Goal: Task Accomplishment & Management: Use online tool/utility

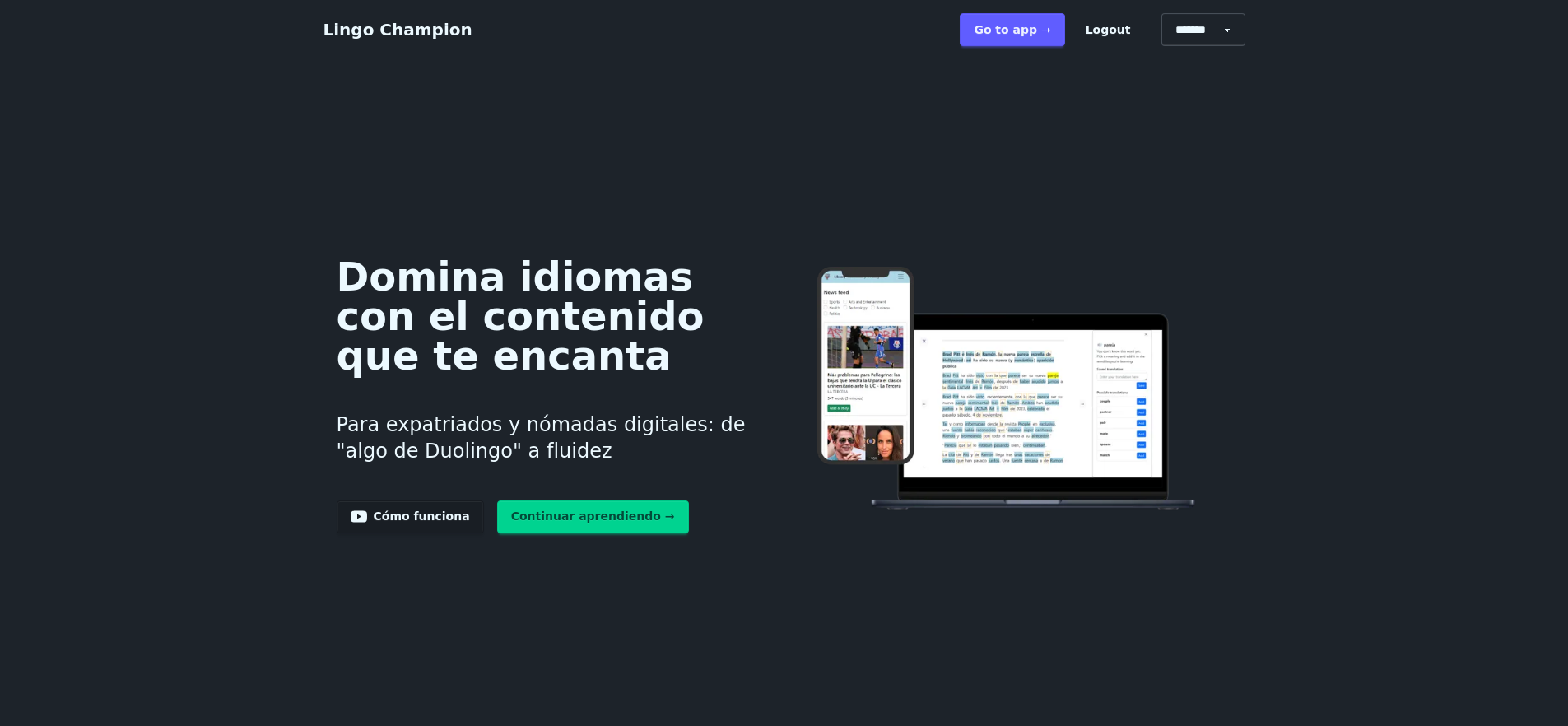
click at [1037, 28] on link "Go to app ➝" at bounding box center [1012, 30] width 105 height 33
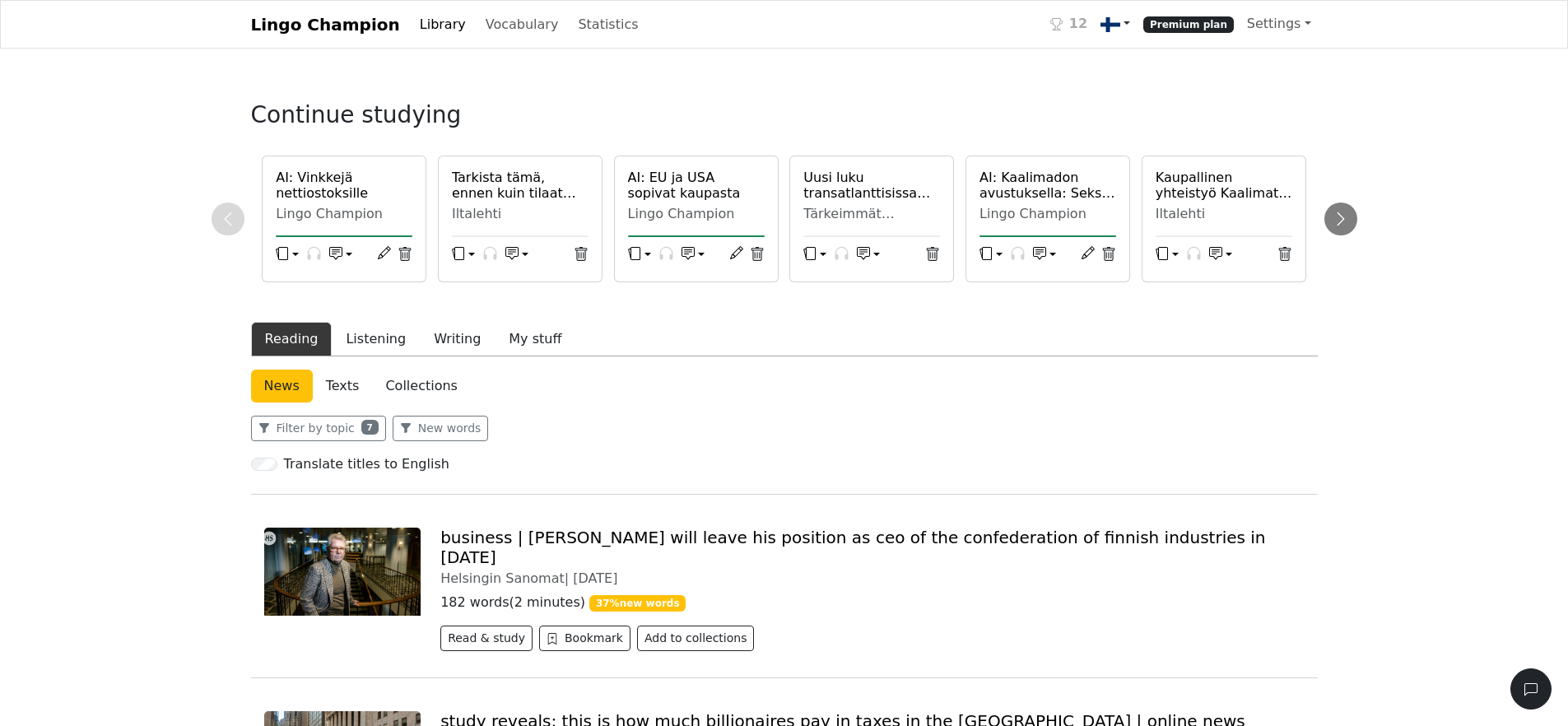
click at [1121, 27] on img at bounding box center [1111, 25] width 20 height 20
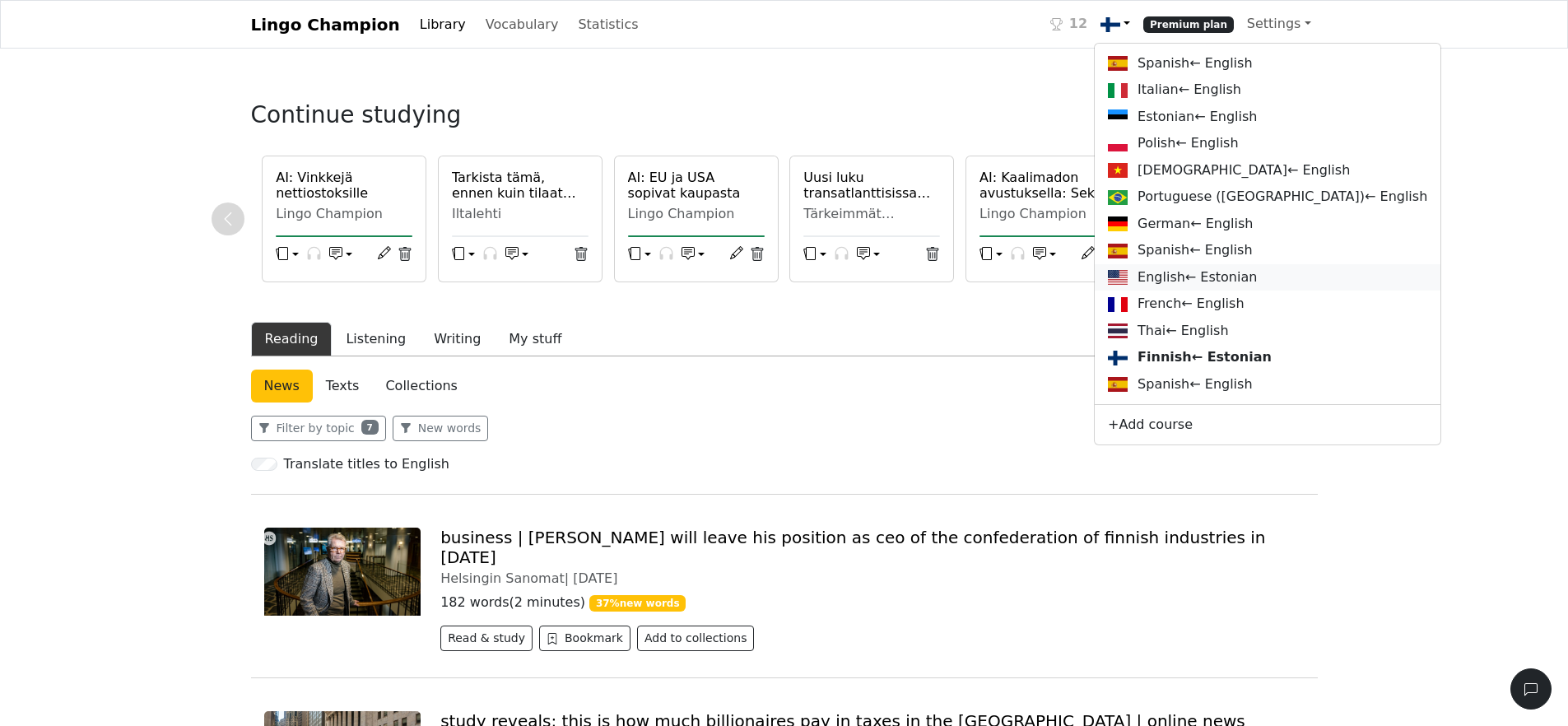
click at [1194, 290] on link "English ← Estonian" at bounding box center [1268, 277] width 346 height 27
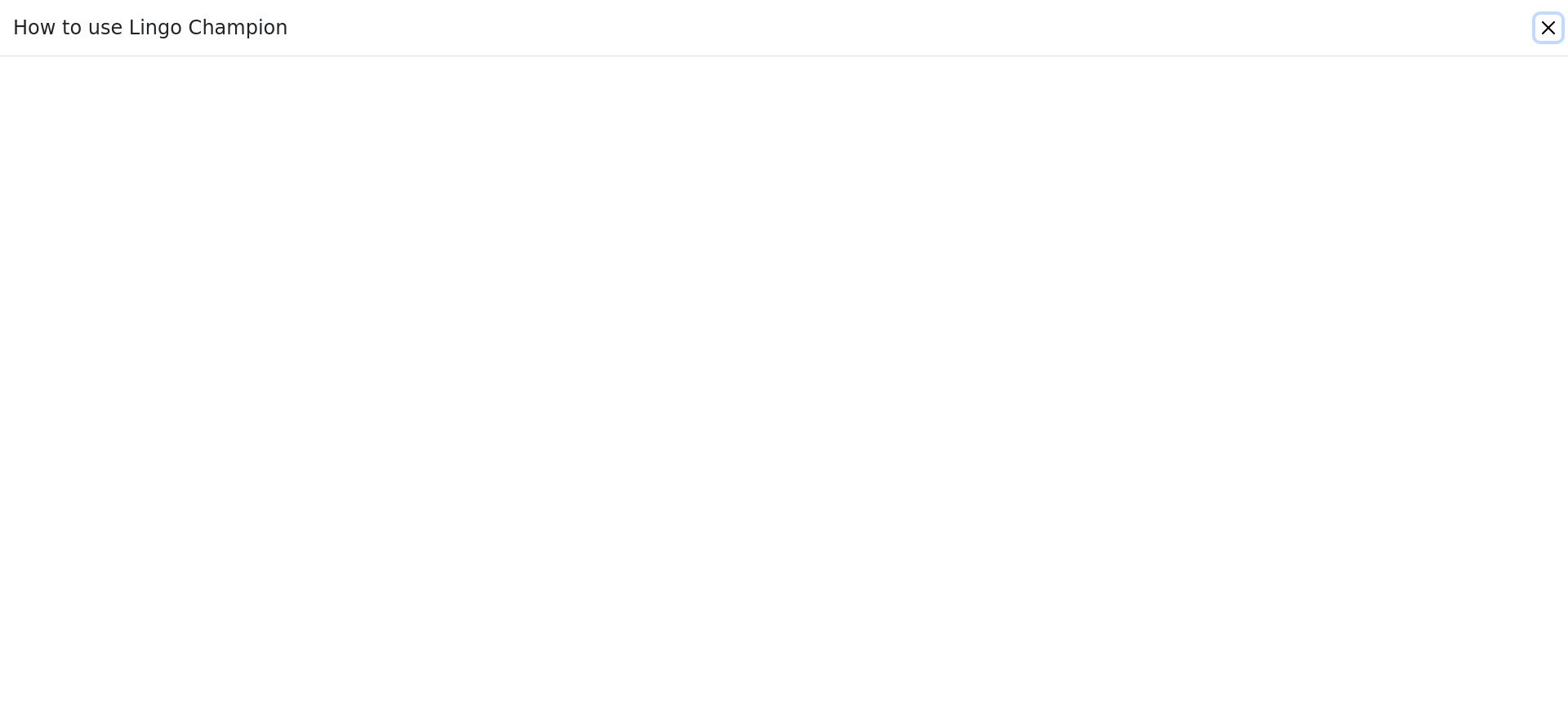
click at [1547, 26] on button "Close" at bounding box center [1549, 28] width 26 height 26
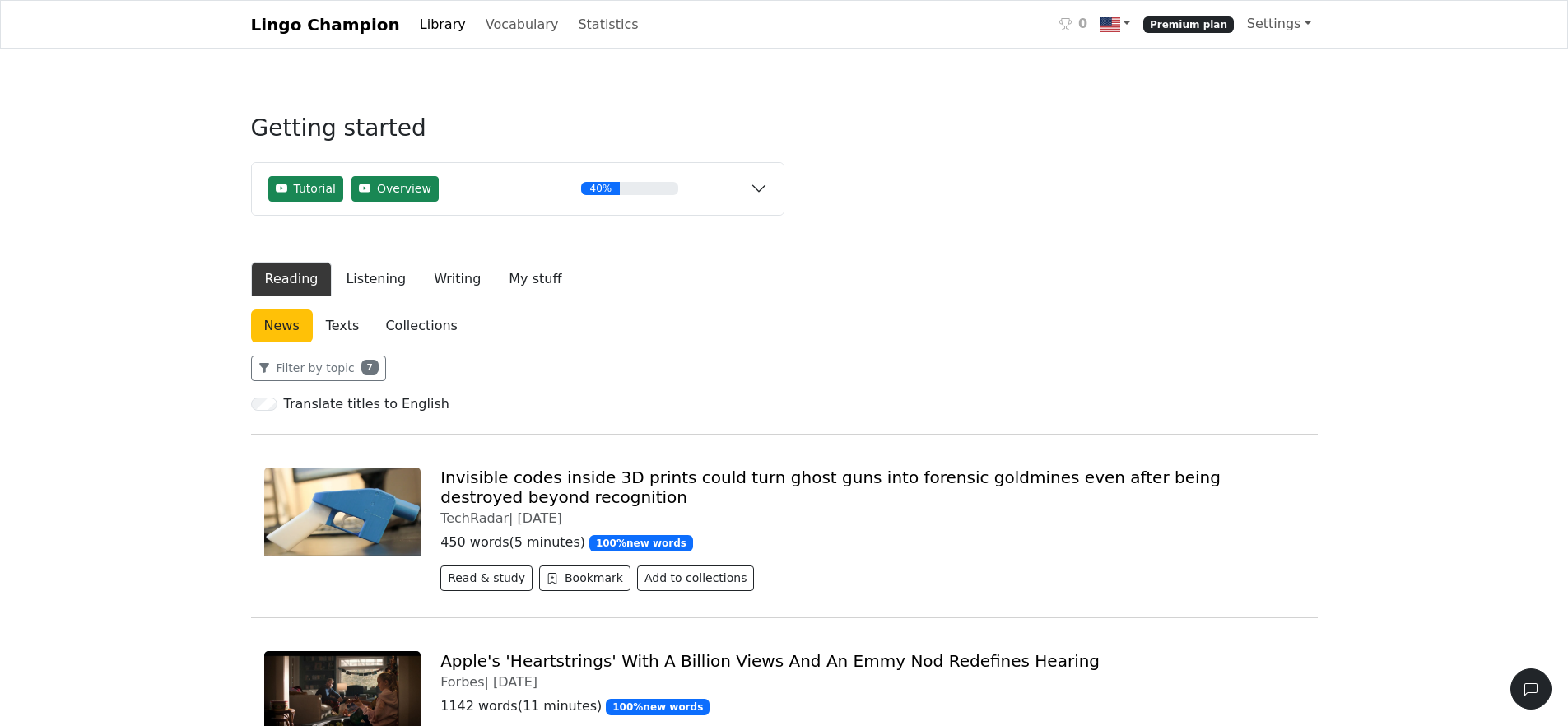
click at [525, 471] on link "Invisible codes inside 3D prints could turn ghost guns into forensic goldmines …" at bounding box center [831, 487] width 780 height 40
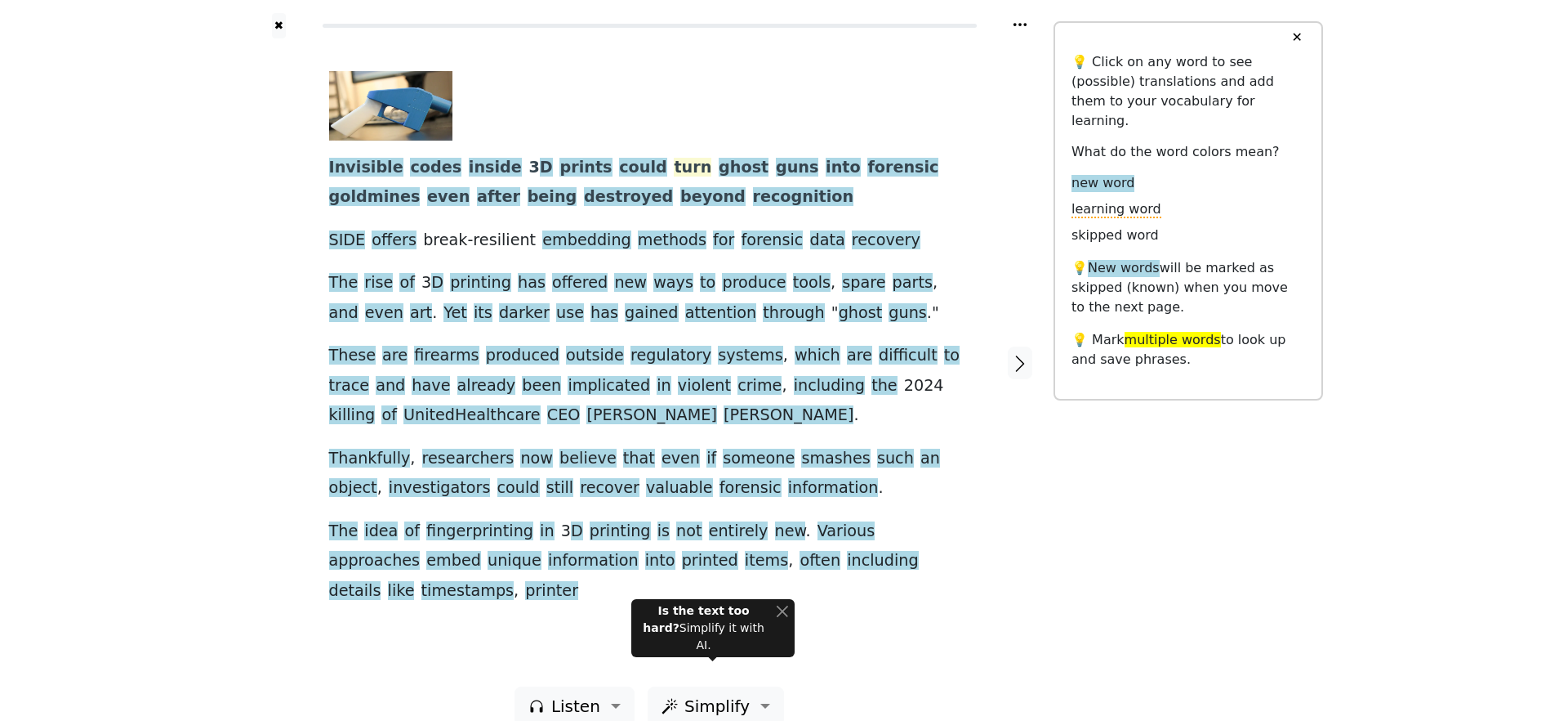
click at [674, 163] on span "turn" at bounding box center [693, 167] width 38 height 21
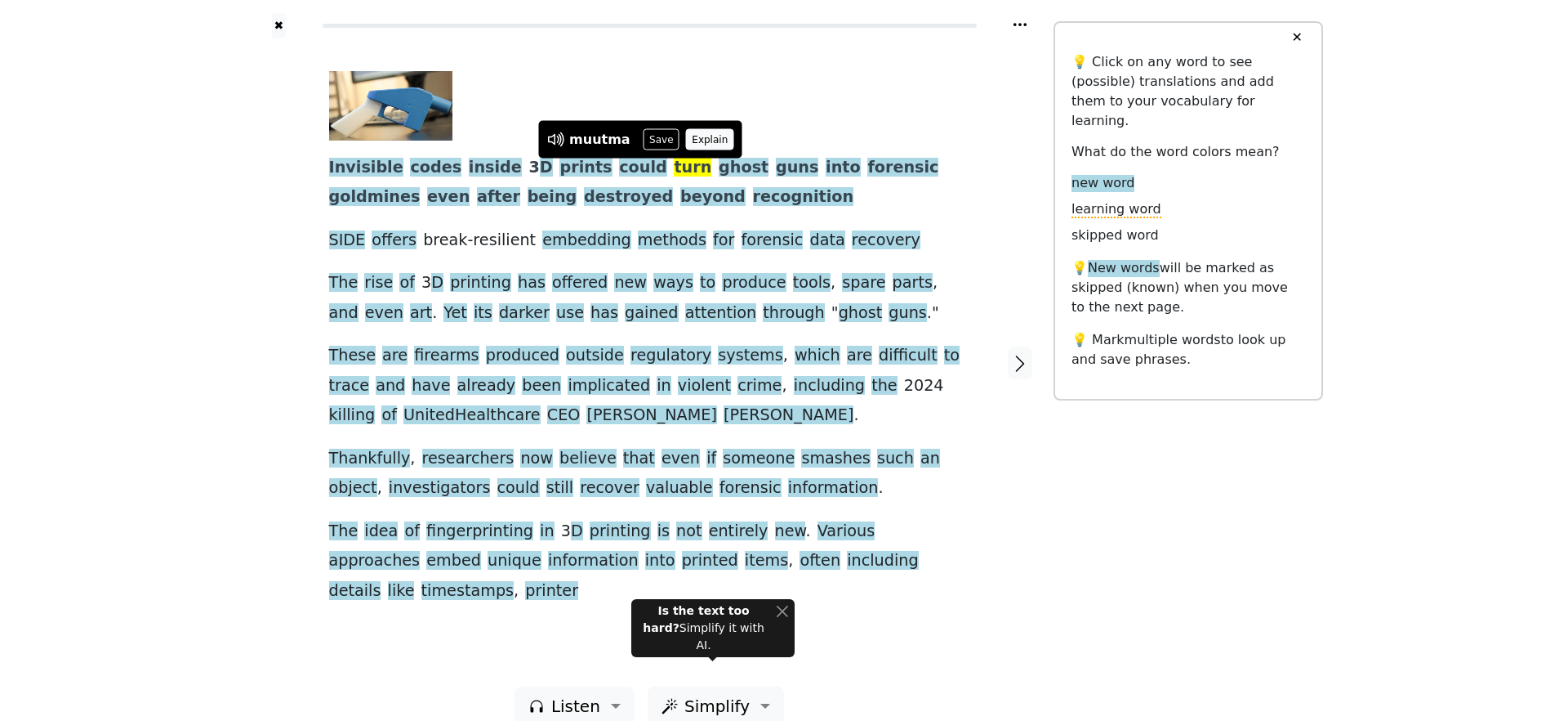
click at [701, 138] on button "Explain" at bounding box center [710, 140] width 49 height 21
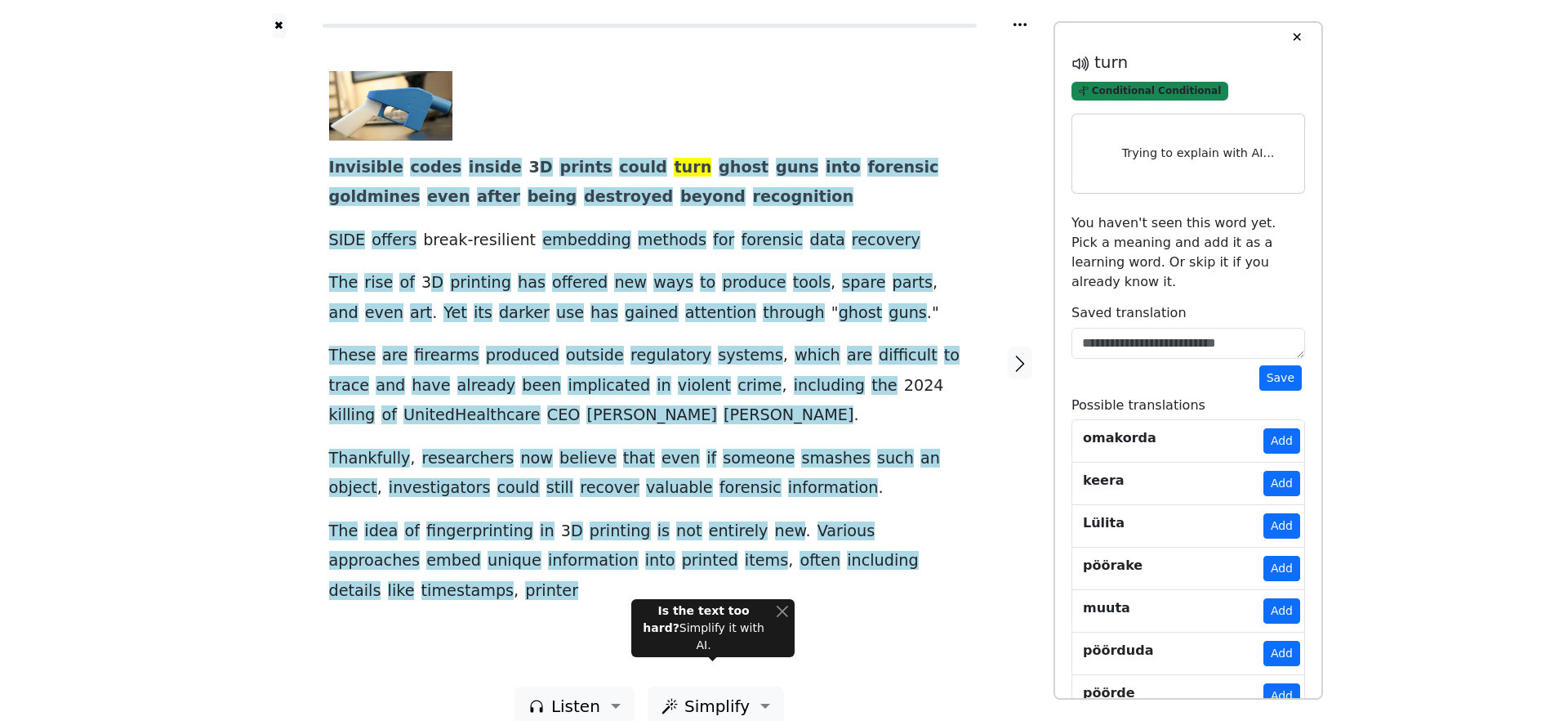
click at [1152, 92] on span "Conditional Conditional" at bounding box center [1150, 91] width 156 height 19
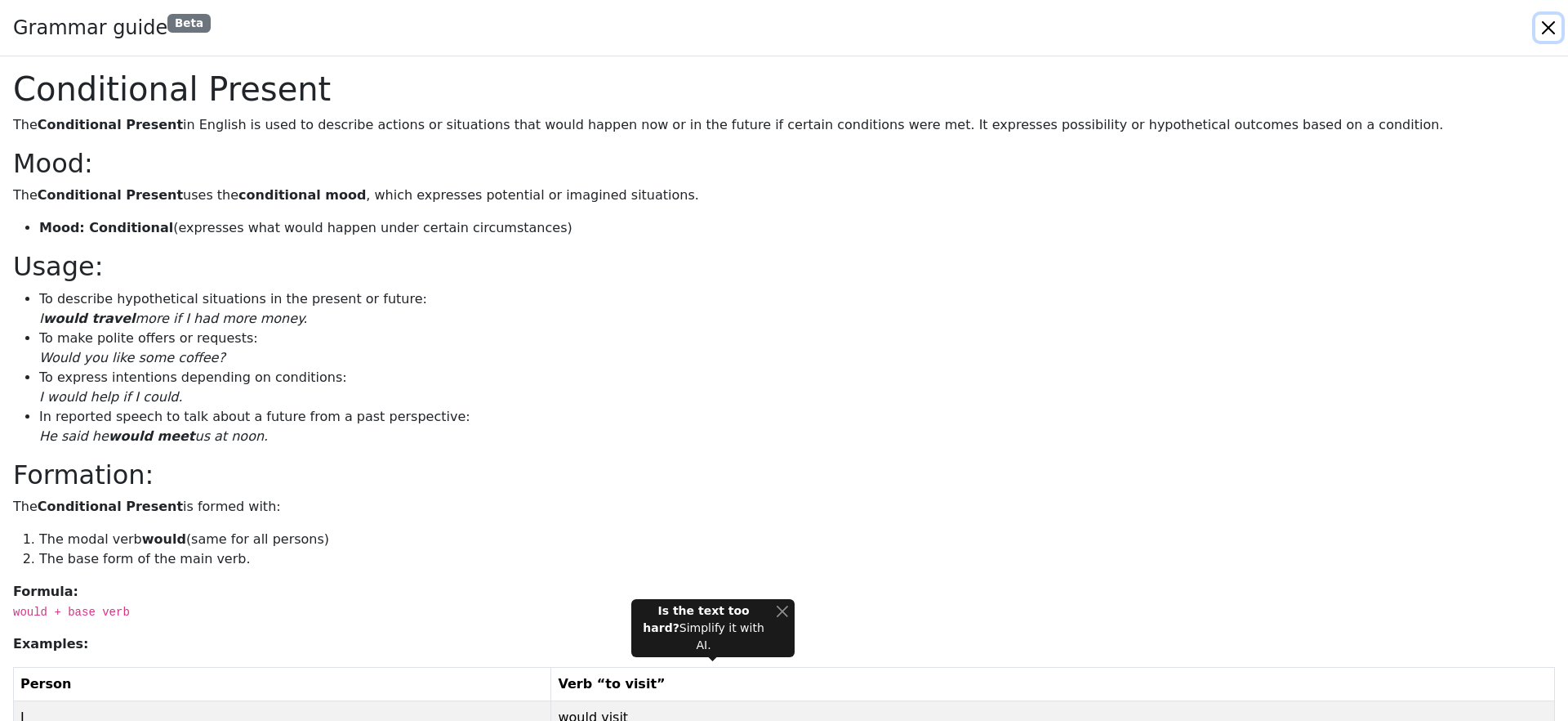
click at [1549, 29] on button "Close" at bounding box center [1549, 28] width 26 height 26
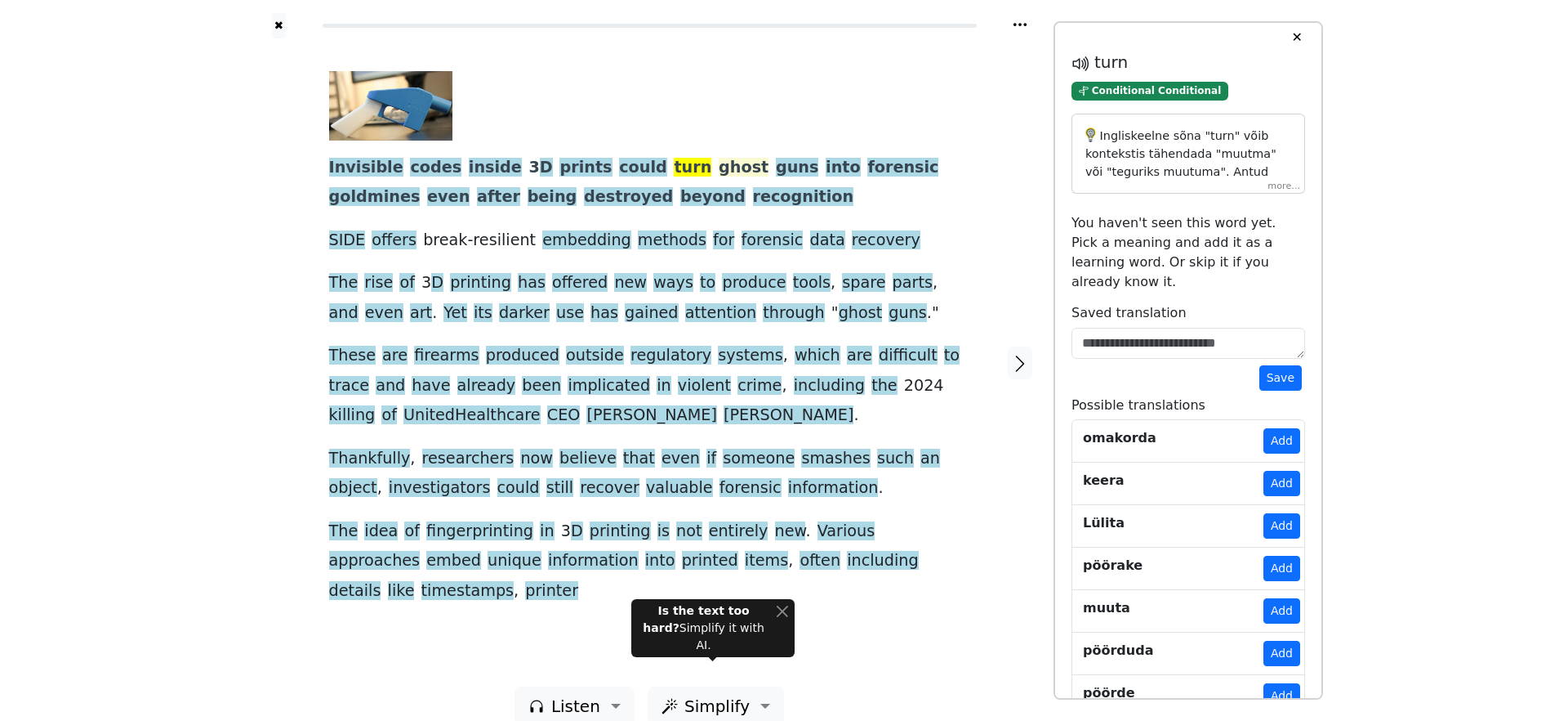
click at [719, 171] on span "ghost" at bounding box center [744, 167] width 50 height 21
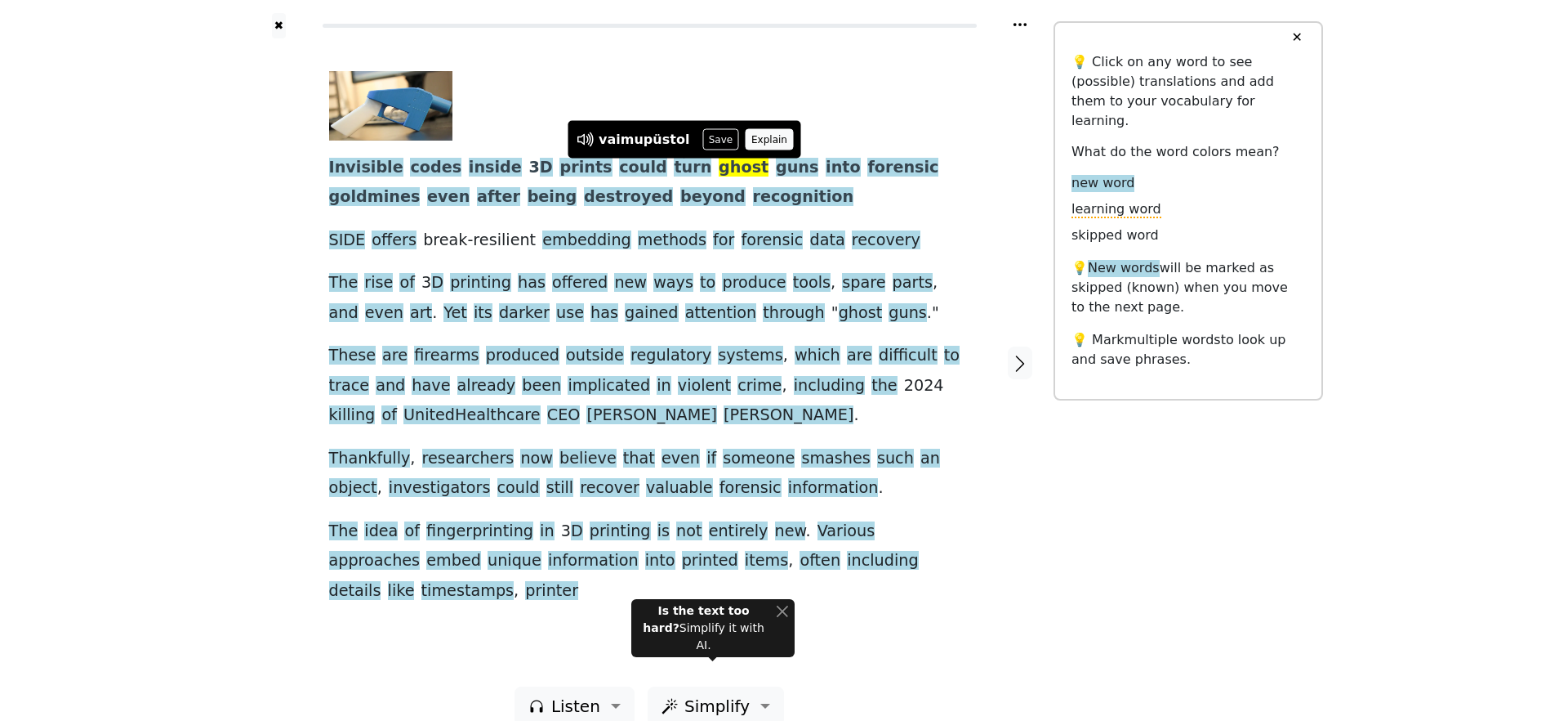
click at [766, 137] on button "Explain" at bounding box center [770, 140] width 49 height 21
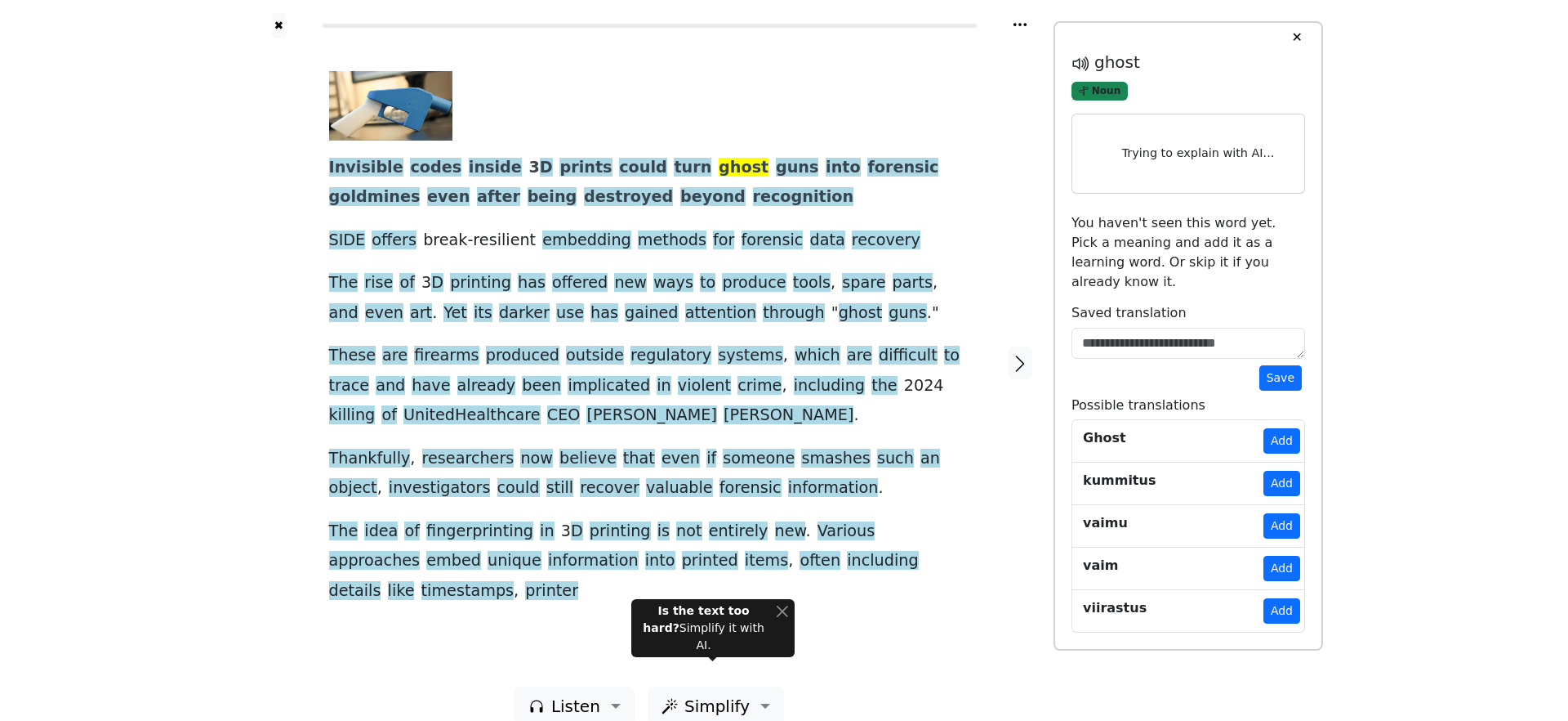
click at [1098, 91] on span "Noun" at bounding box center [1099, 91] width 56 height 19
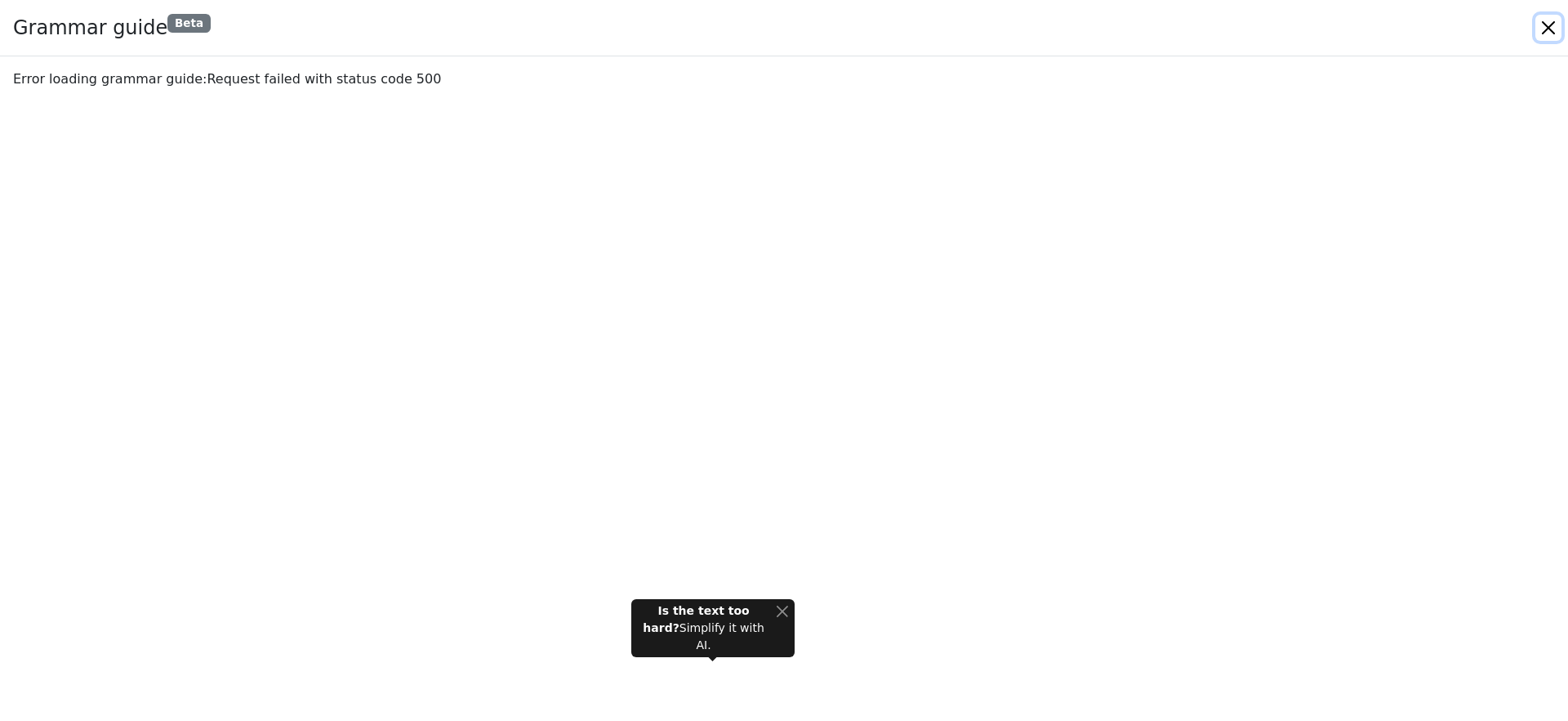
click at [1551, 27] on button "Close" at bounding box center [1549, 28] width 26 height 26
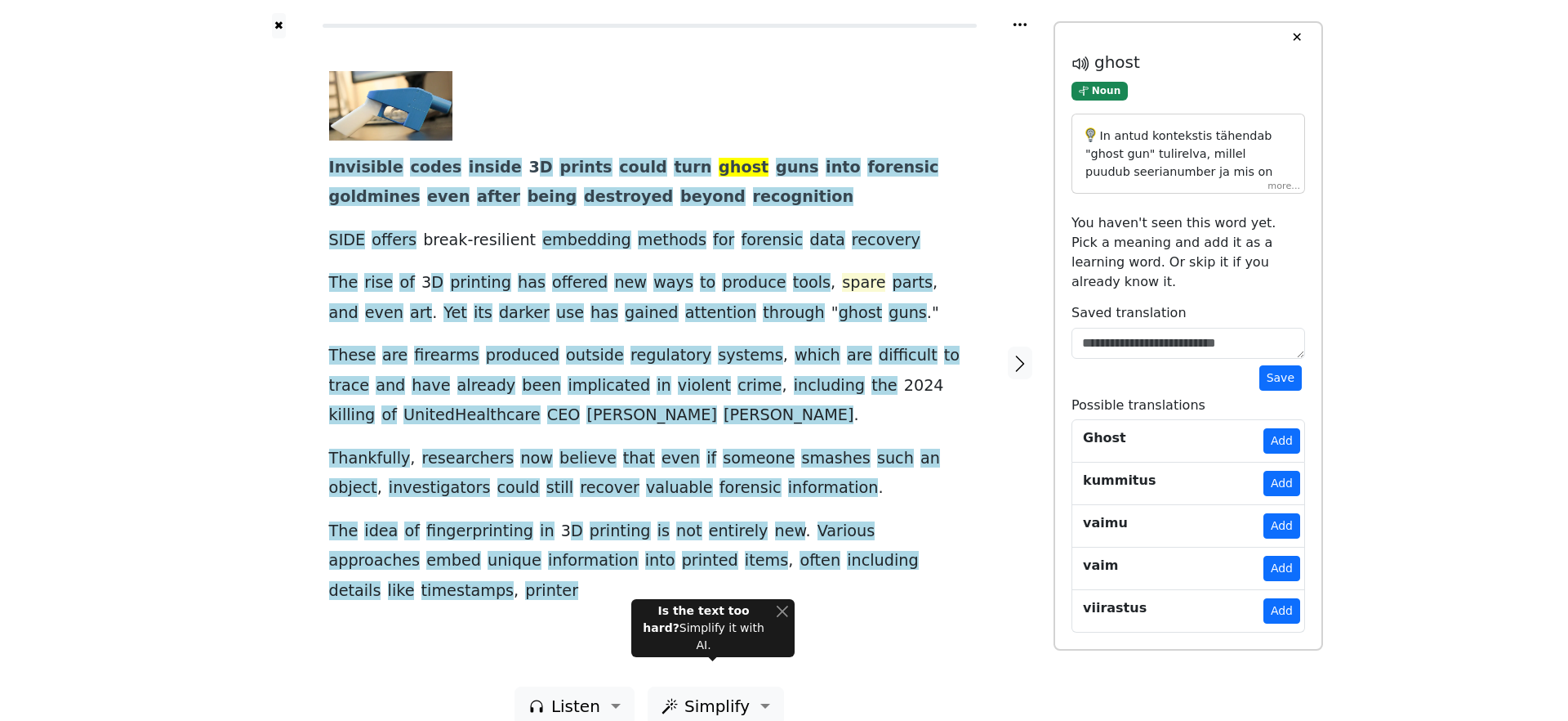
click at [842, 281] on span "spare" at bounding box center [864, 283] width 44 height 21
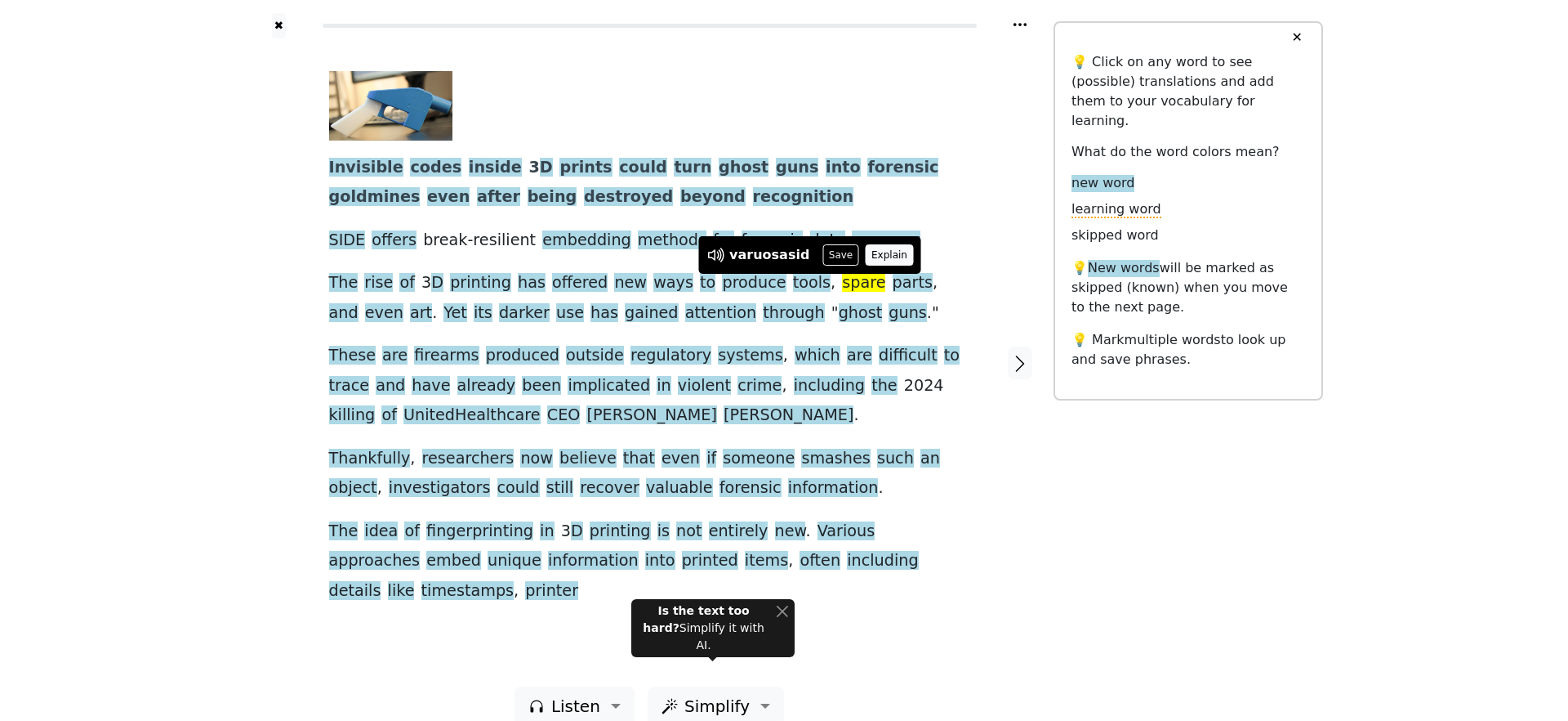
click at [876, 253] on button "Explain" at bounding box center [889, 255] width 49 height 21
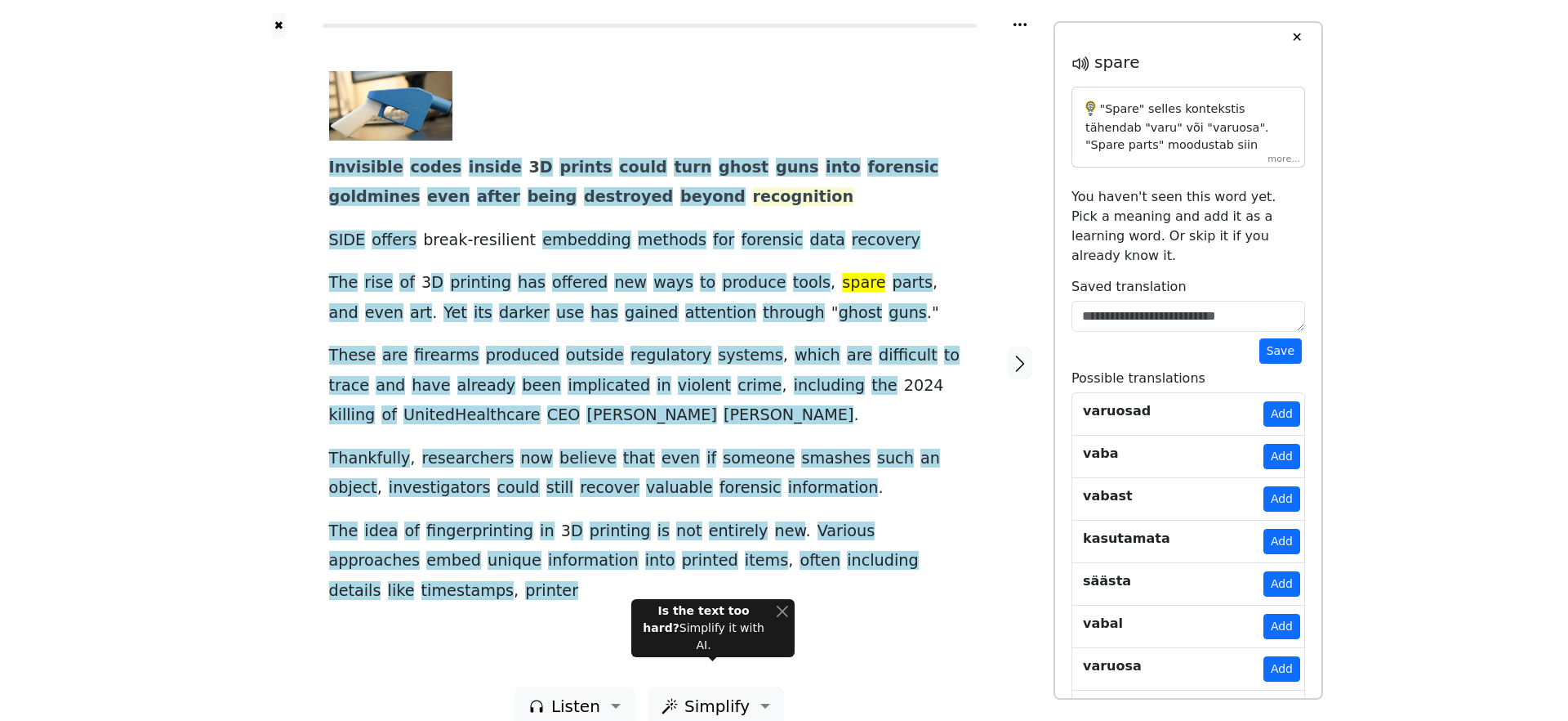
click at [753, 195] on span "recognition" at bounding box center [803, 197] width 101 height 21
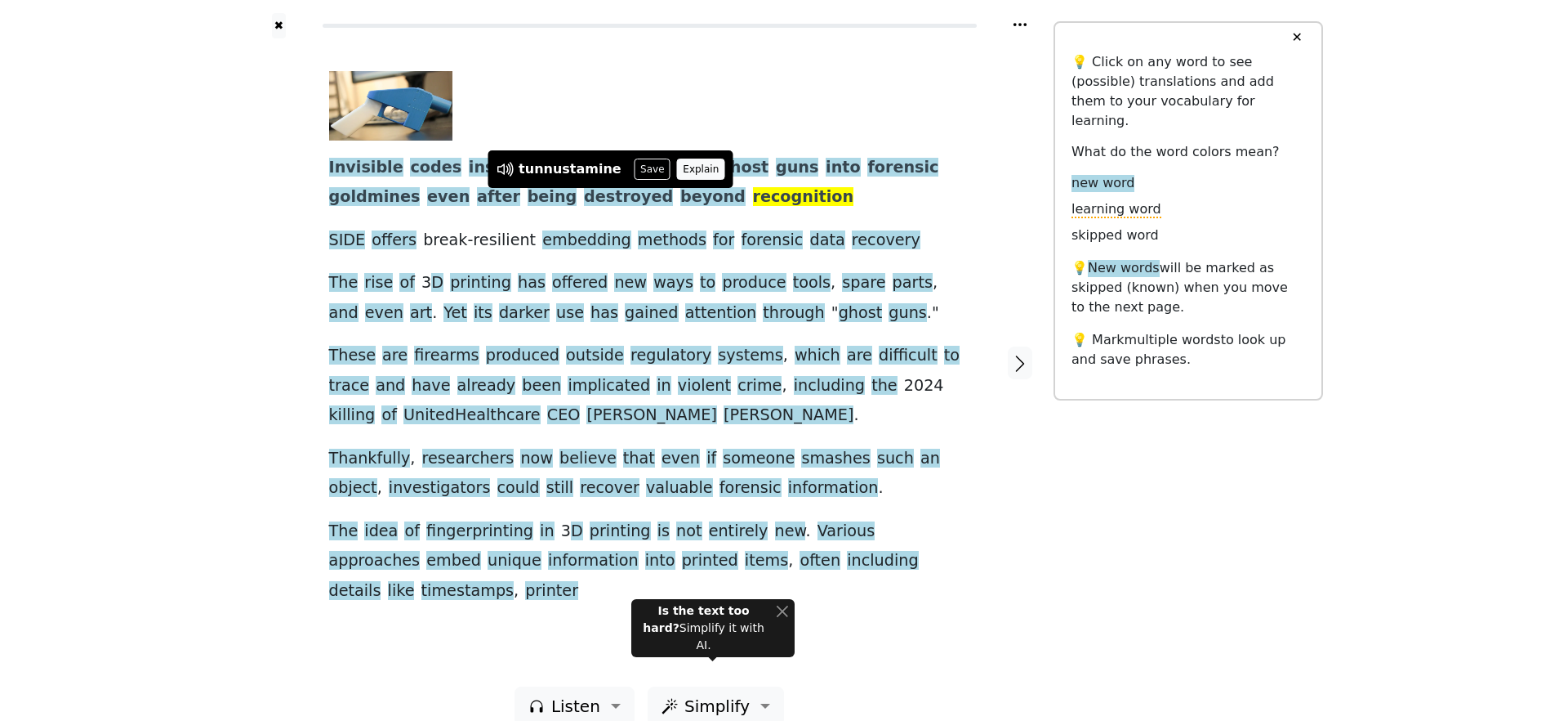
click at [677, 171] on button "Explain" at bounding box center [701, 169] width 49 height 21
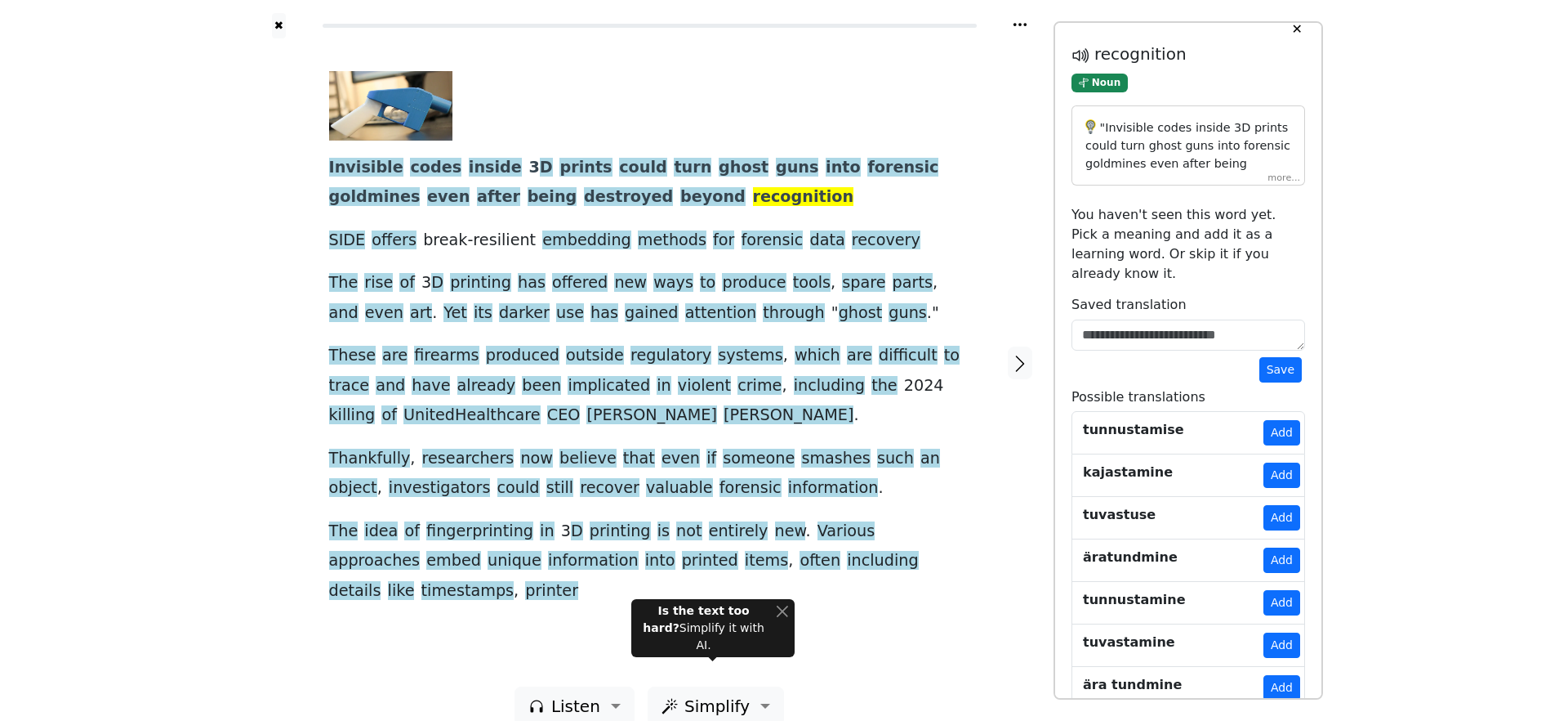
scroll to position [18, 0]
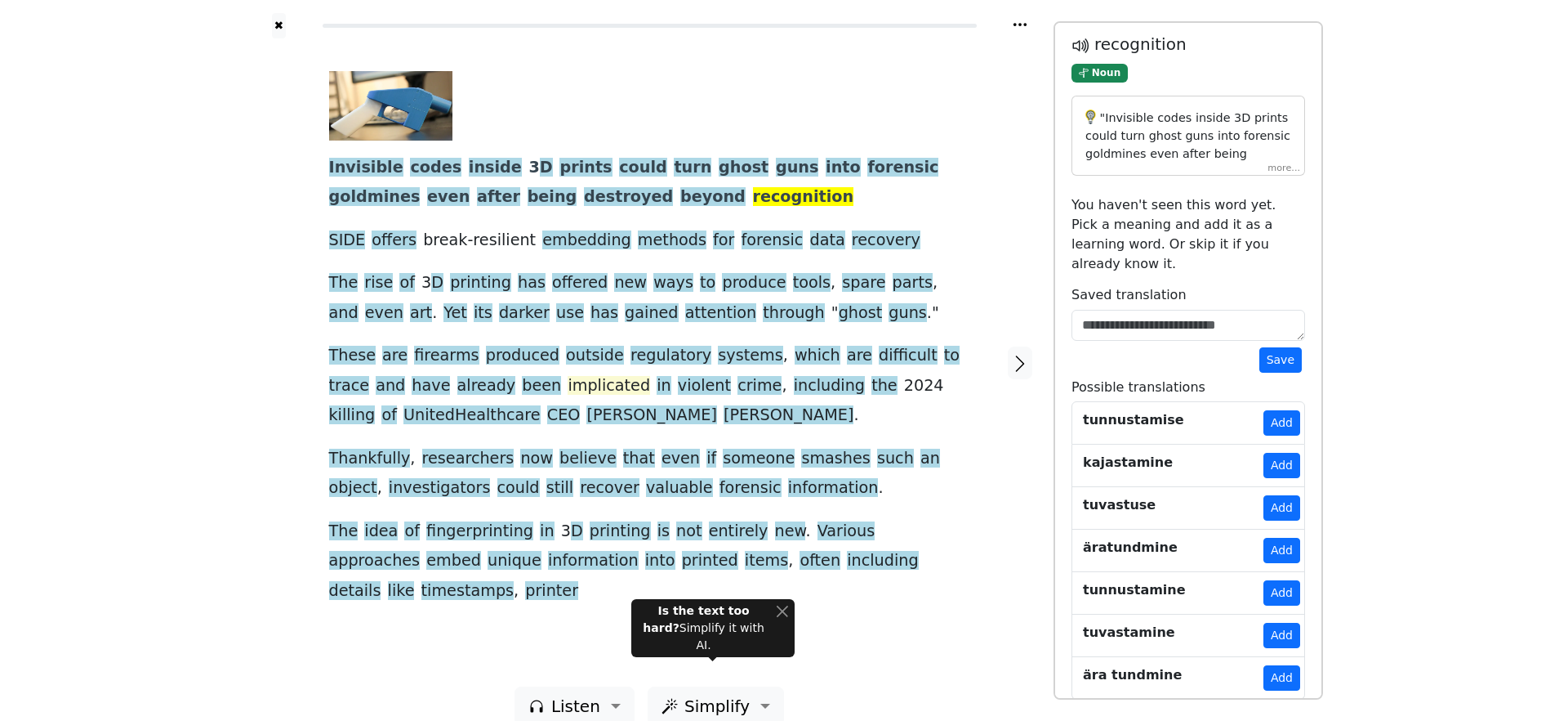
click at [567, 382] on span "implicated" at bounding box center [609, 386] width 82 height 21
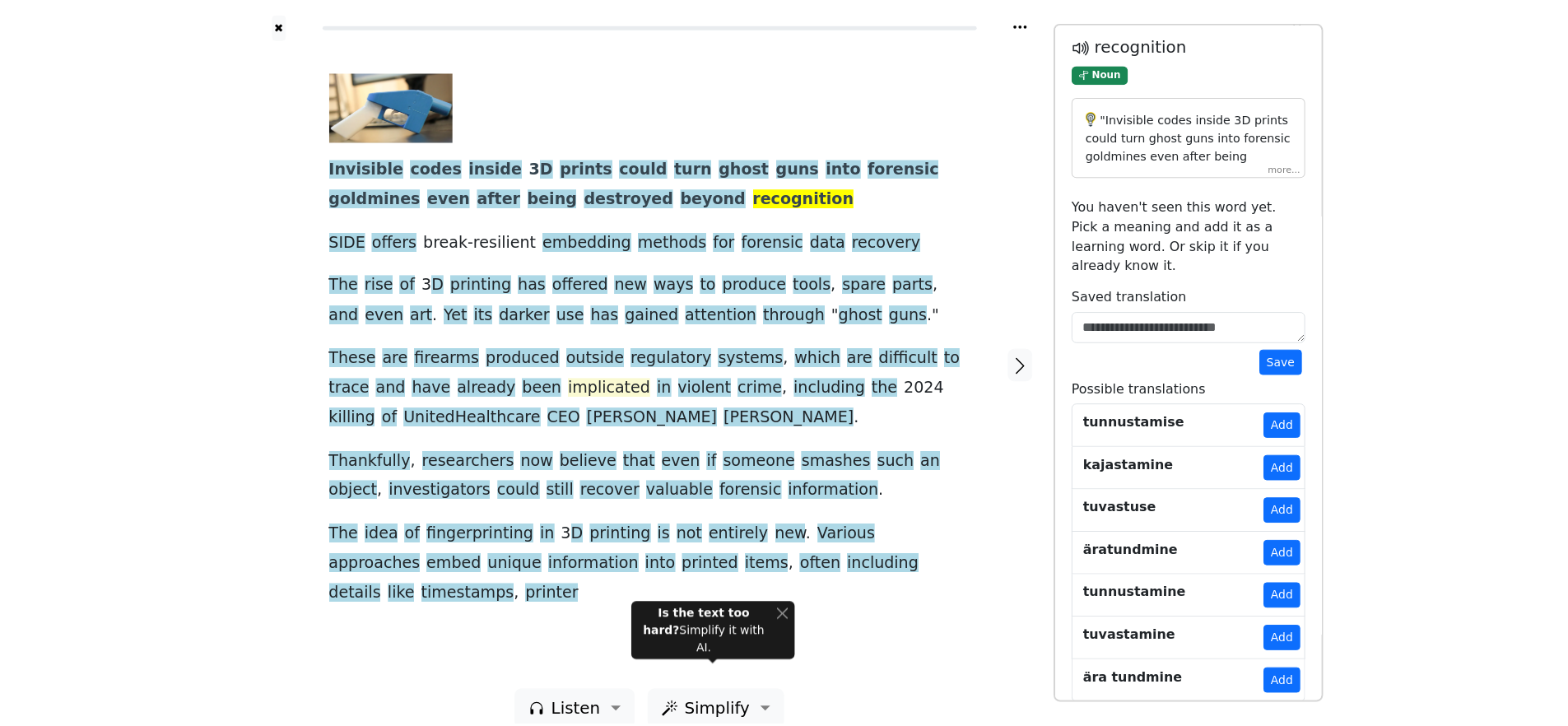
scroll to position [0, 0]
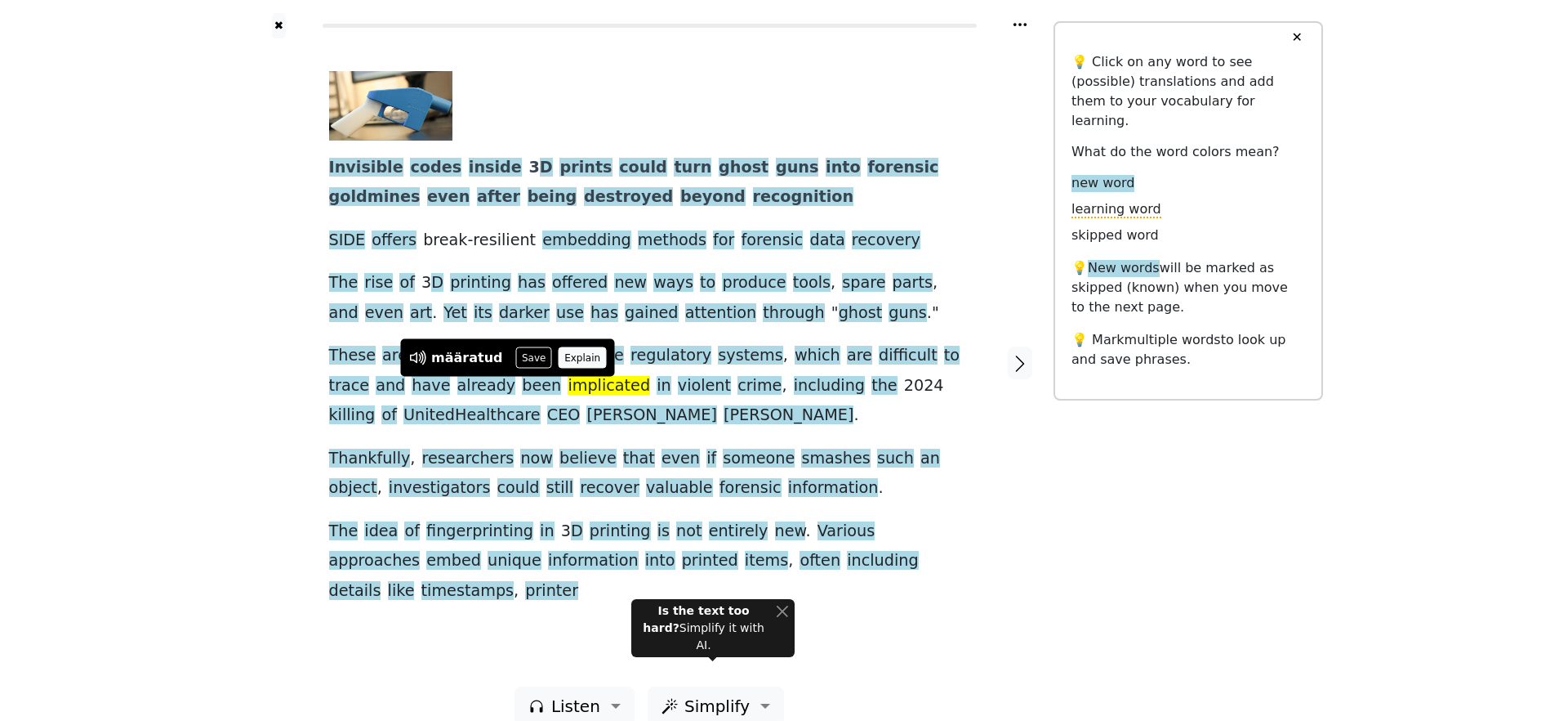
click at [576, 358] on button "Explain" at bounding box center [582, 358] width 49 height 21
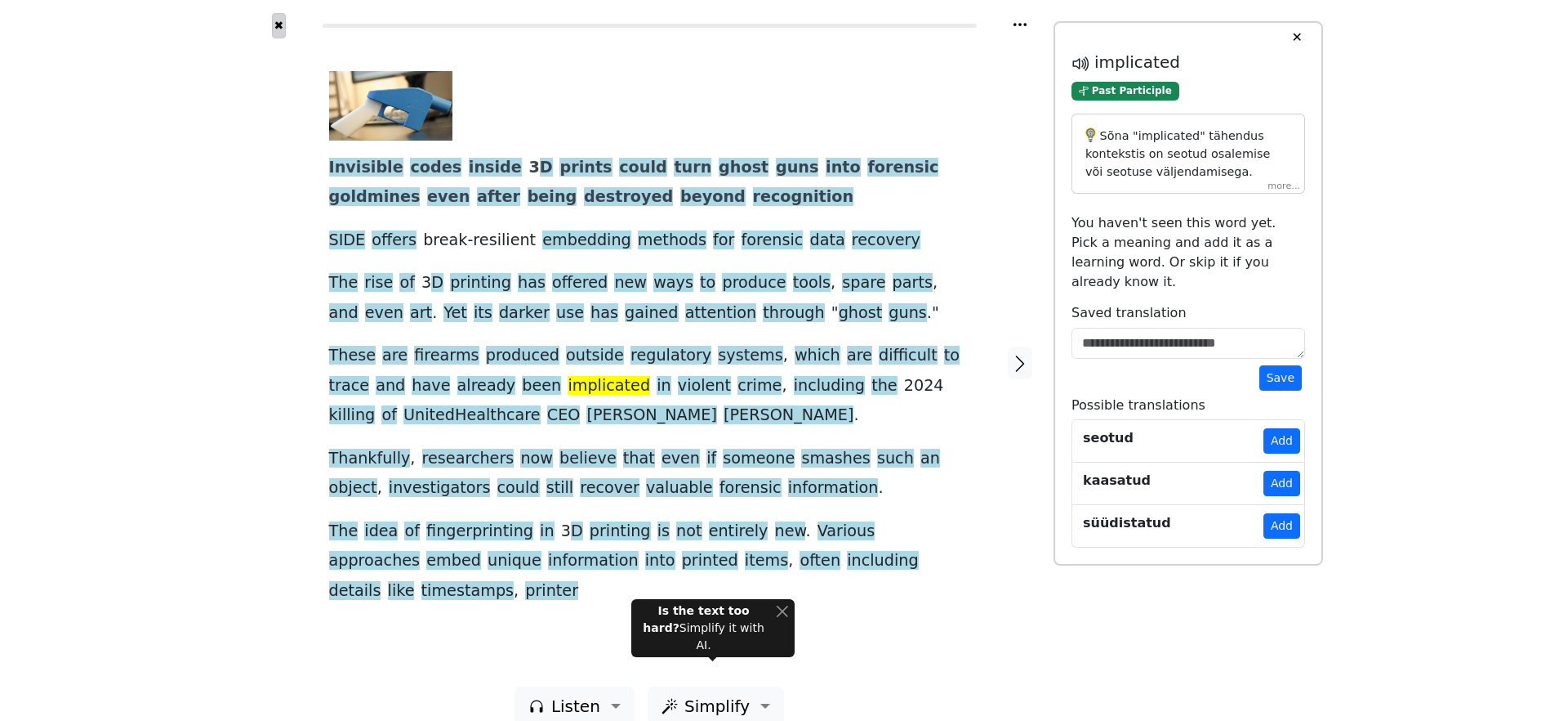
click at [276, 22] on button "✖" at bounding box center [278, 26] width 14 height 26
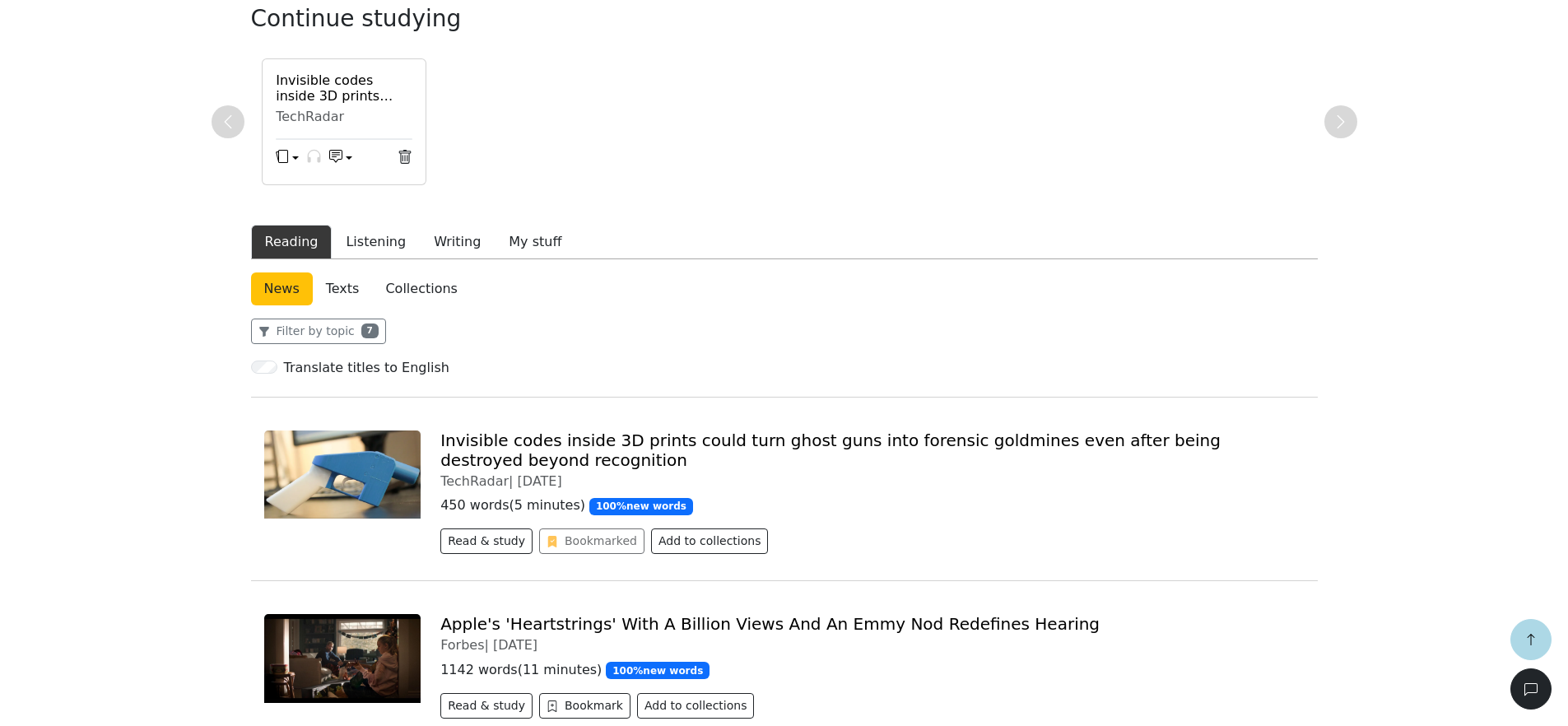
scroll to position [230, 0]
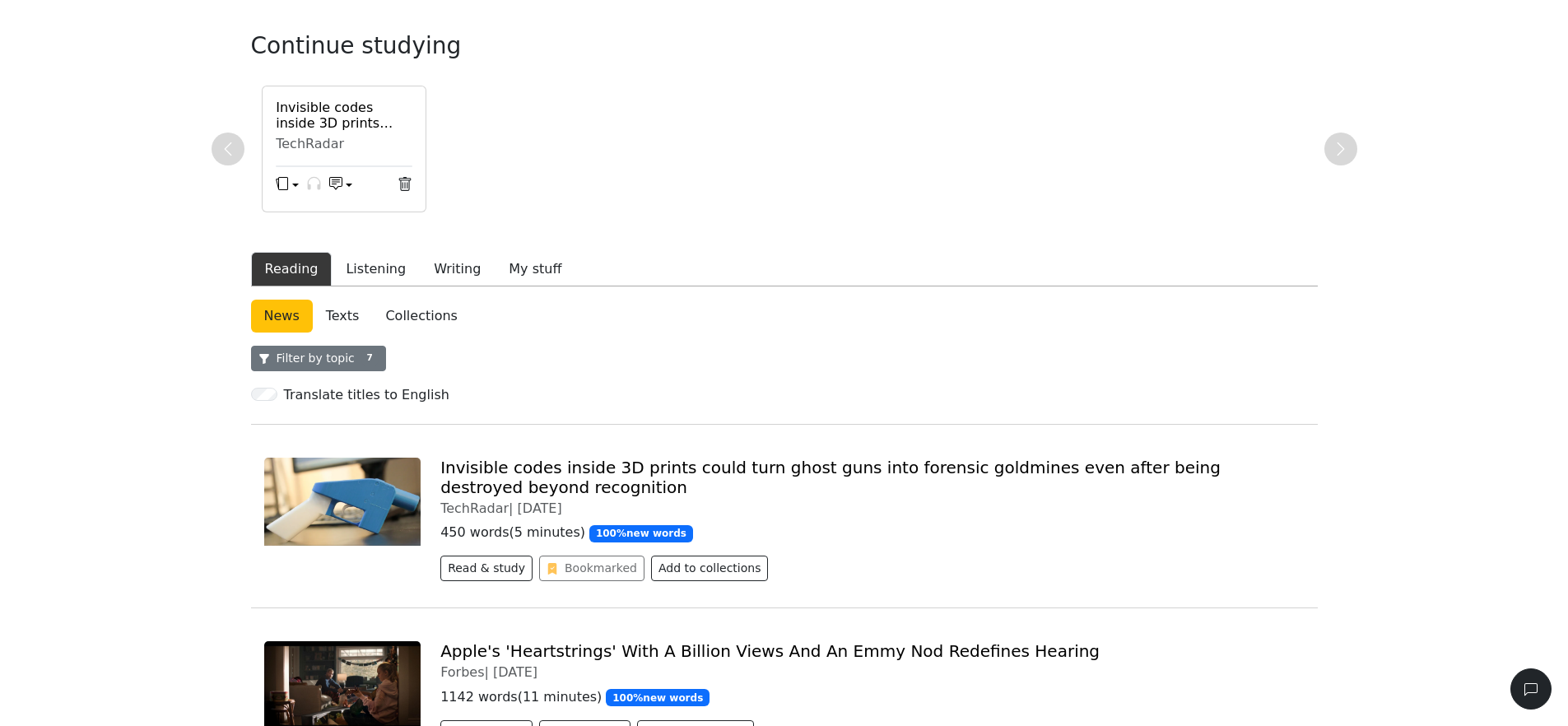
click at [270, 348] on button "Filter by topic 7" at bounding box center [319, 358] width 135 height 26
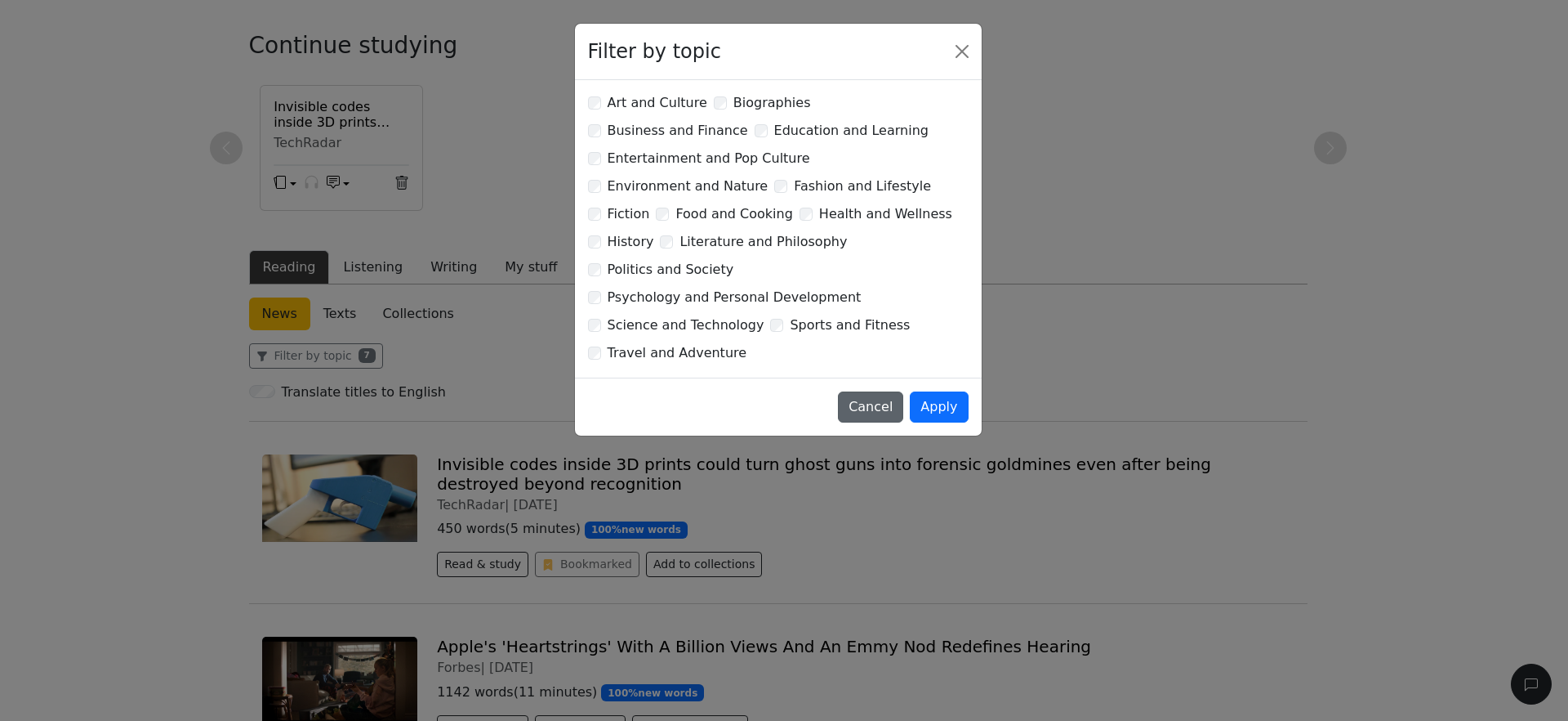
click at [889, 391] on button "Cancel" at bounding box center [870, 407] width 65 height 31
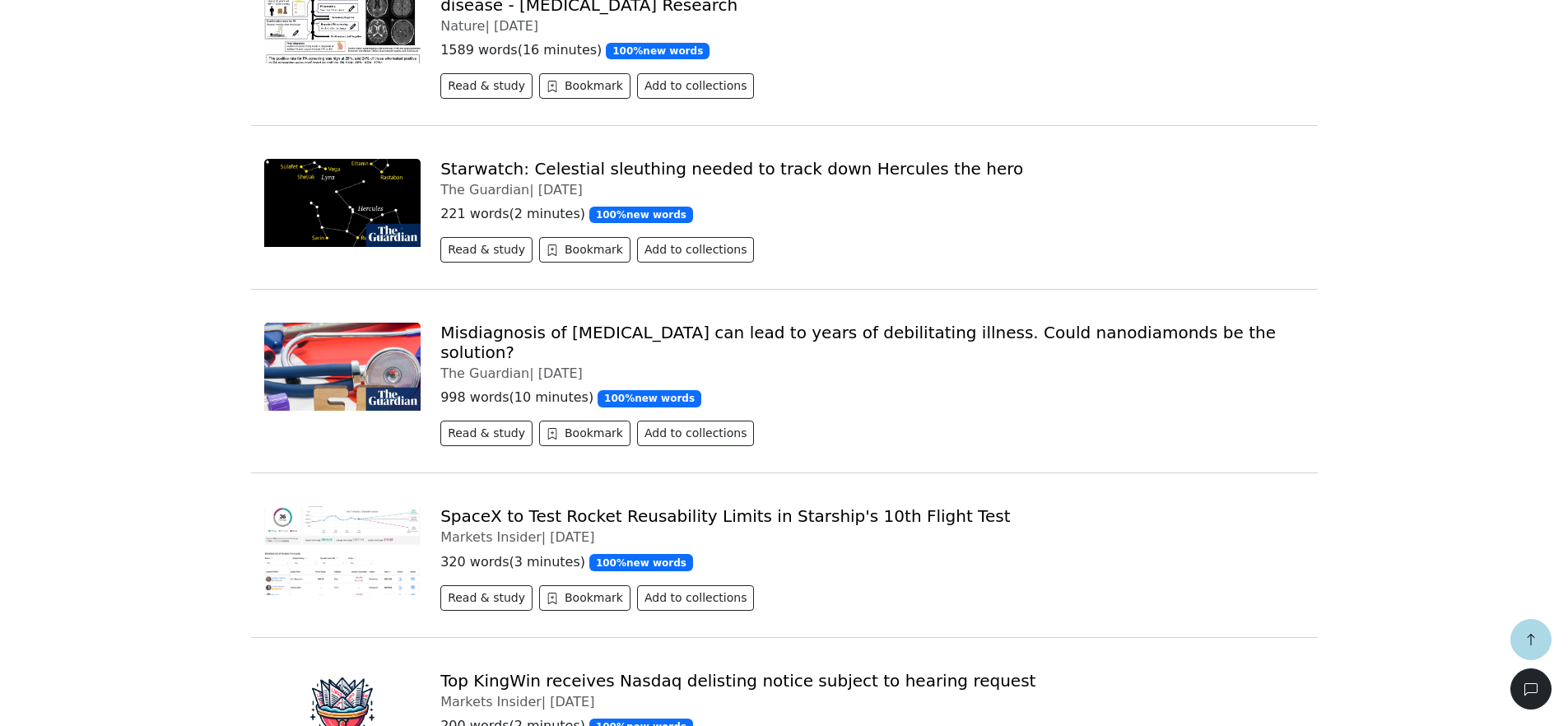
scroll to position [5246, 0]
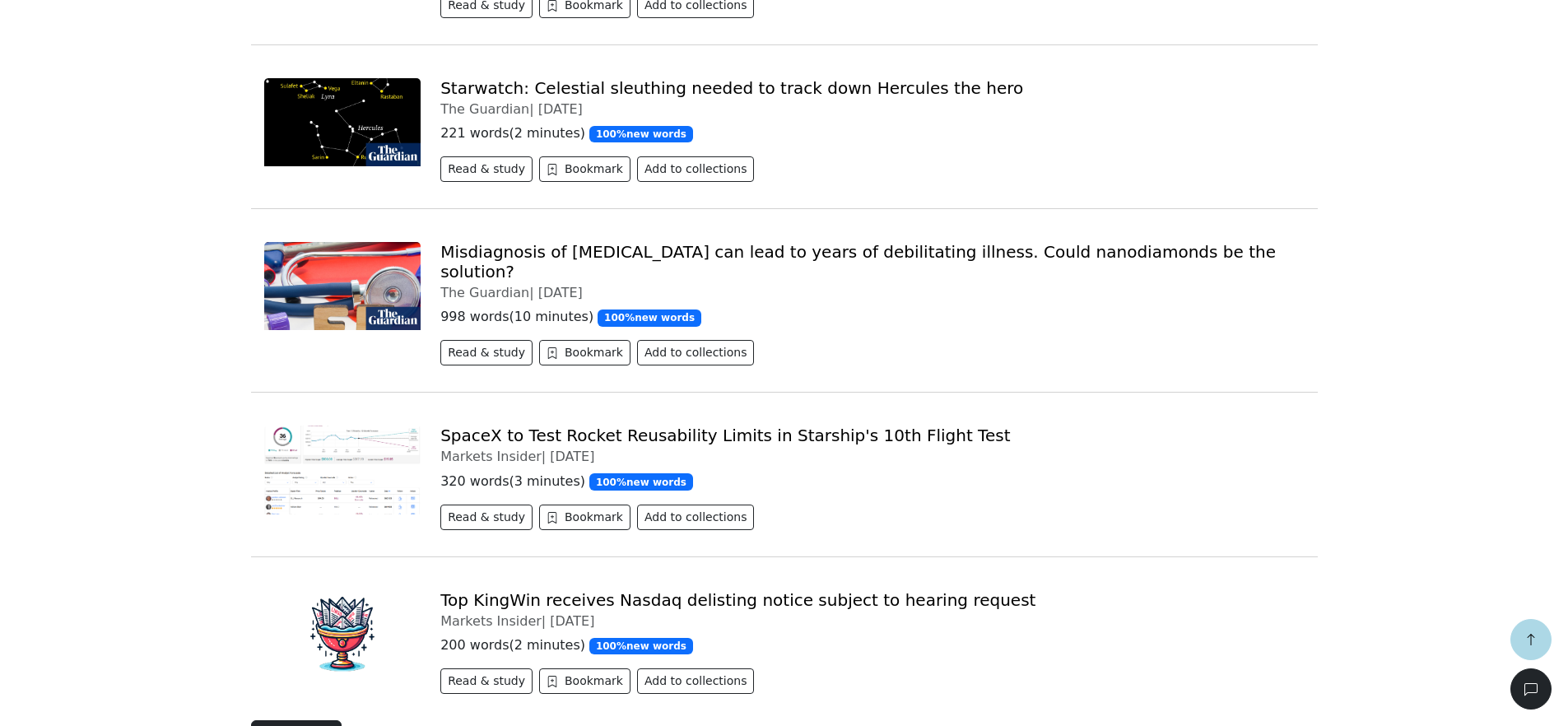
click at [261, 720] on button "Load more" at bounding box center [297, 736] width 91 height 32
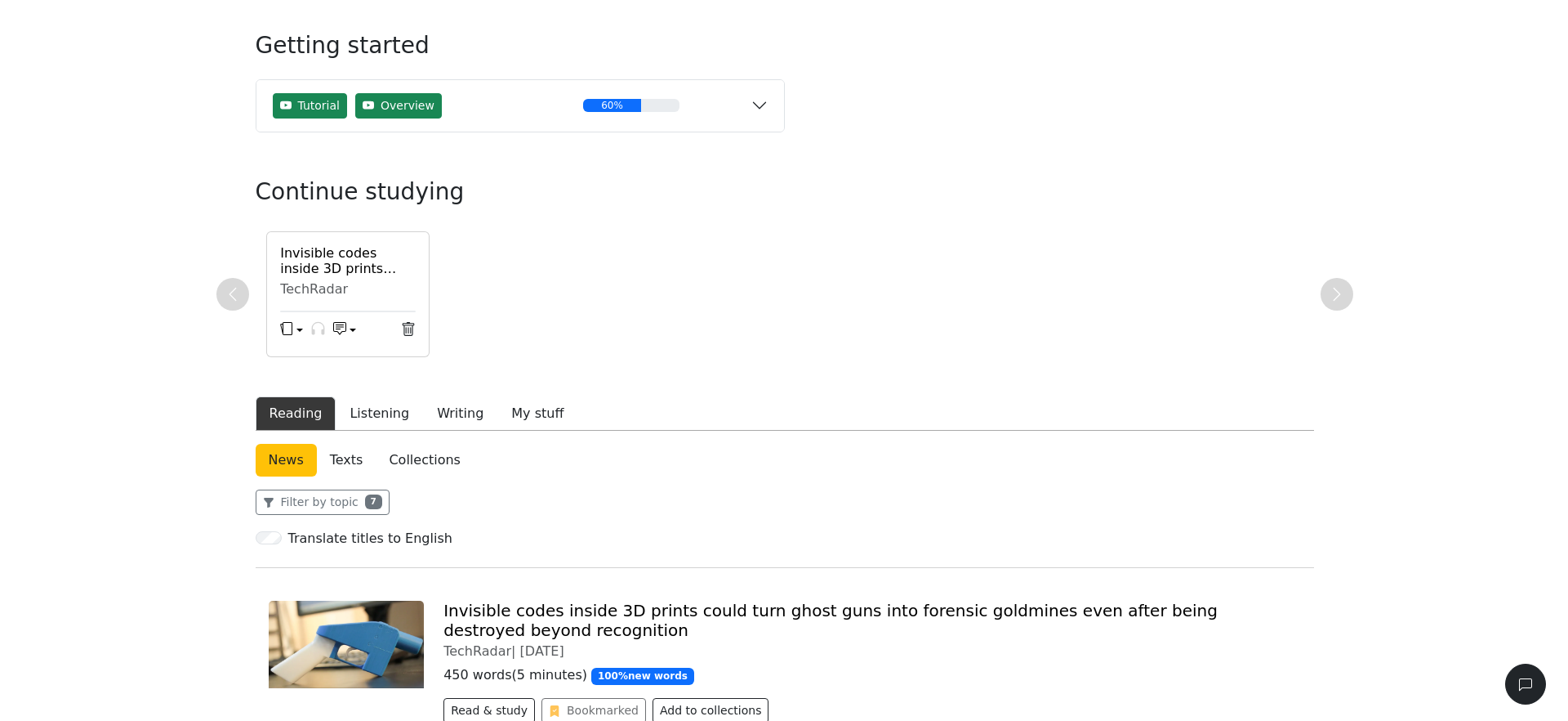
scroll to position [84, 0]
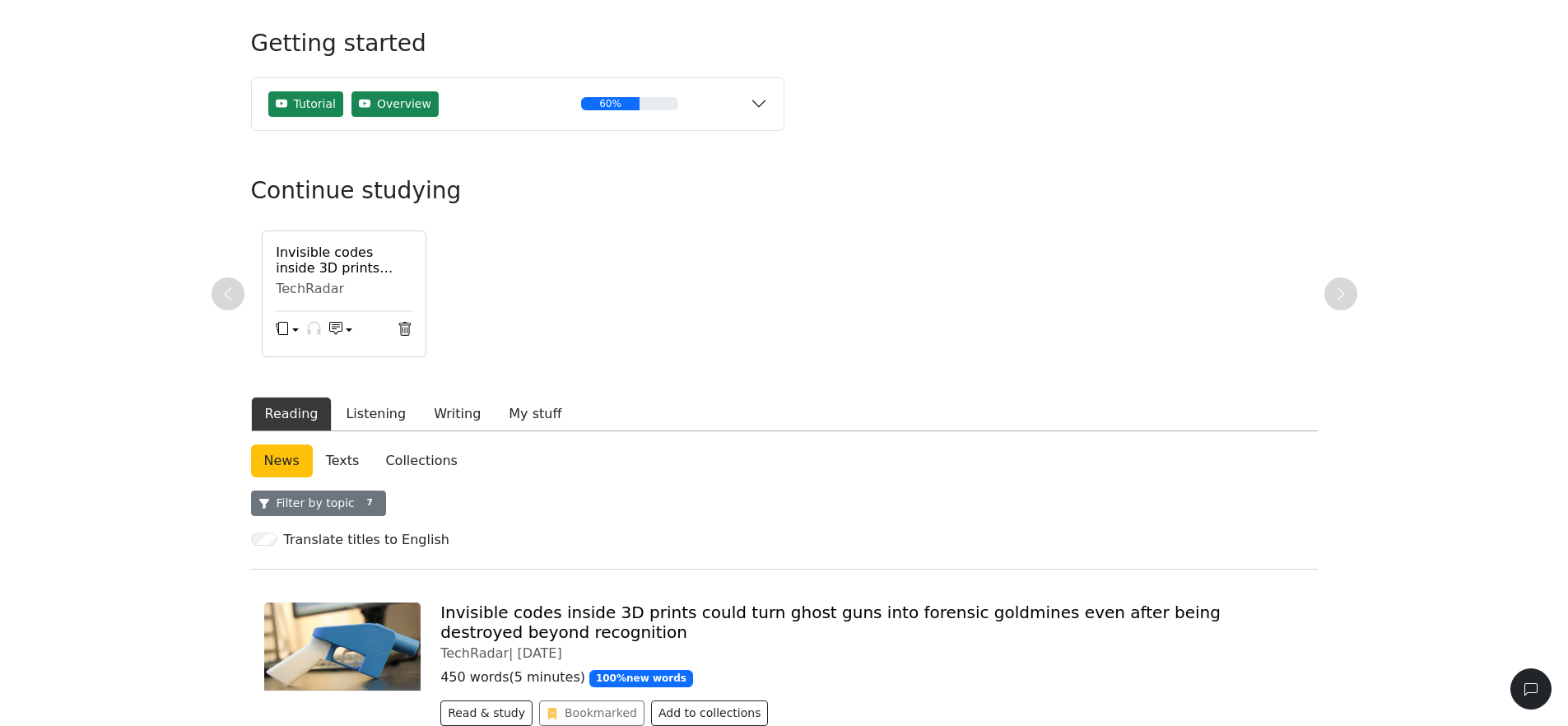
click at [372, 504] on button "Filter by topic 7" at bounding box center [319, 503] width 135 height 26
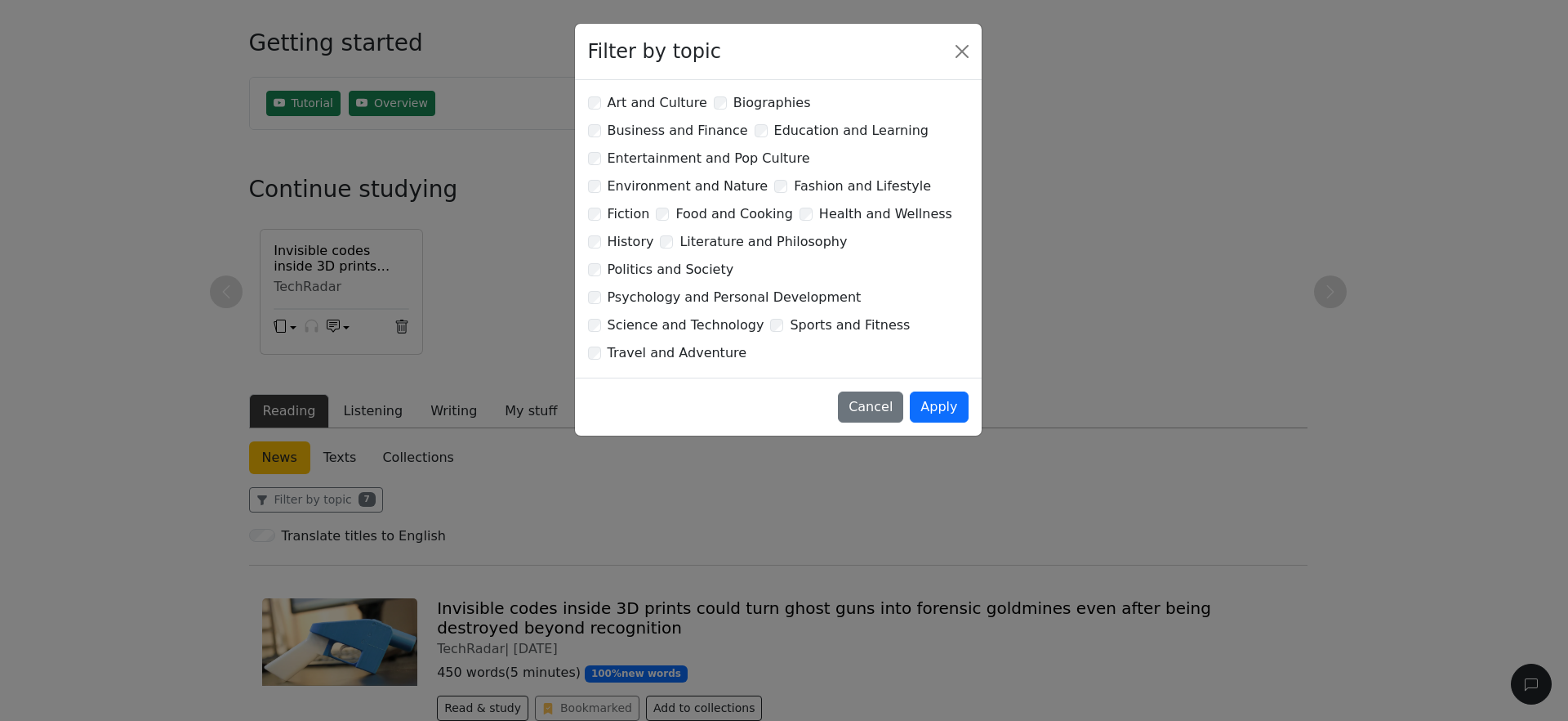
click at [700, 288] on label "Psychology and Personal Development" at bounding box center [735, 297] width 254 height 20
click at [693, 344] on label "Travel and Adventure" at bounding box center [678, 353] width 140 height 20
click at [749, 121] on label "Business and Finance" at bounding box center [678, 131] width 141 height 20
click at [753, 101] on label "Biographies" at bounding box center [772, 103] width 77 height 20
click at [721, 101] on div "Biographies" at bounding box center [763, 103] width 97 height 20
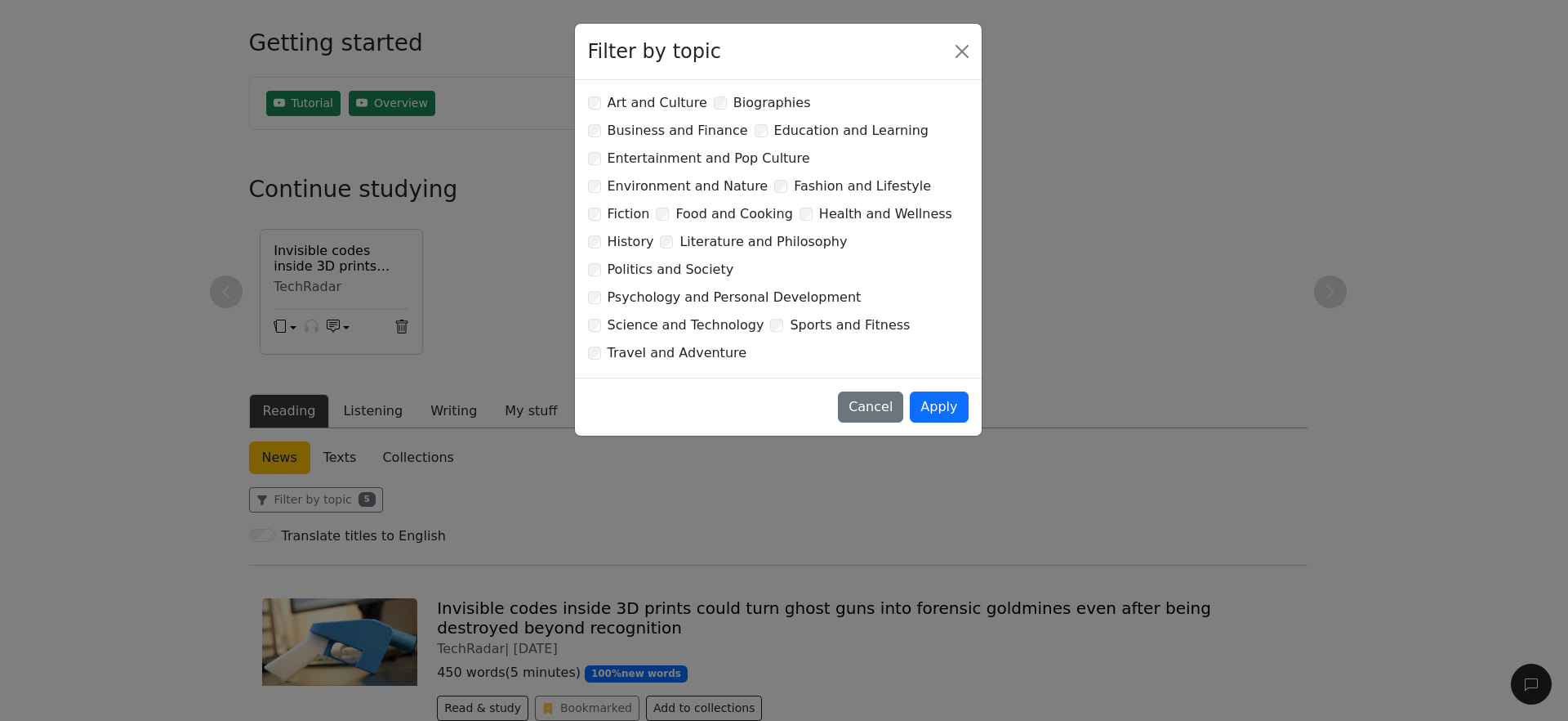
click at [665, 103] on label "Art and Culture" at bounding box center [657, 103] width 100 height 20
click at [774, 136] on label "Education and Learning" at bounding box center [851, 131] width 154 height 20
click at [670, 176] on label "Environment and Nature" at bounding box center [688, 186] width 161 height 20
click at [942, 391] on button "Apply" at bounding box center [939, 407] width 58 height 31
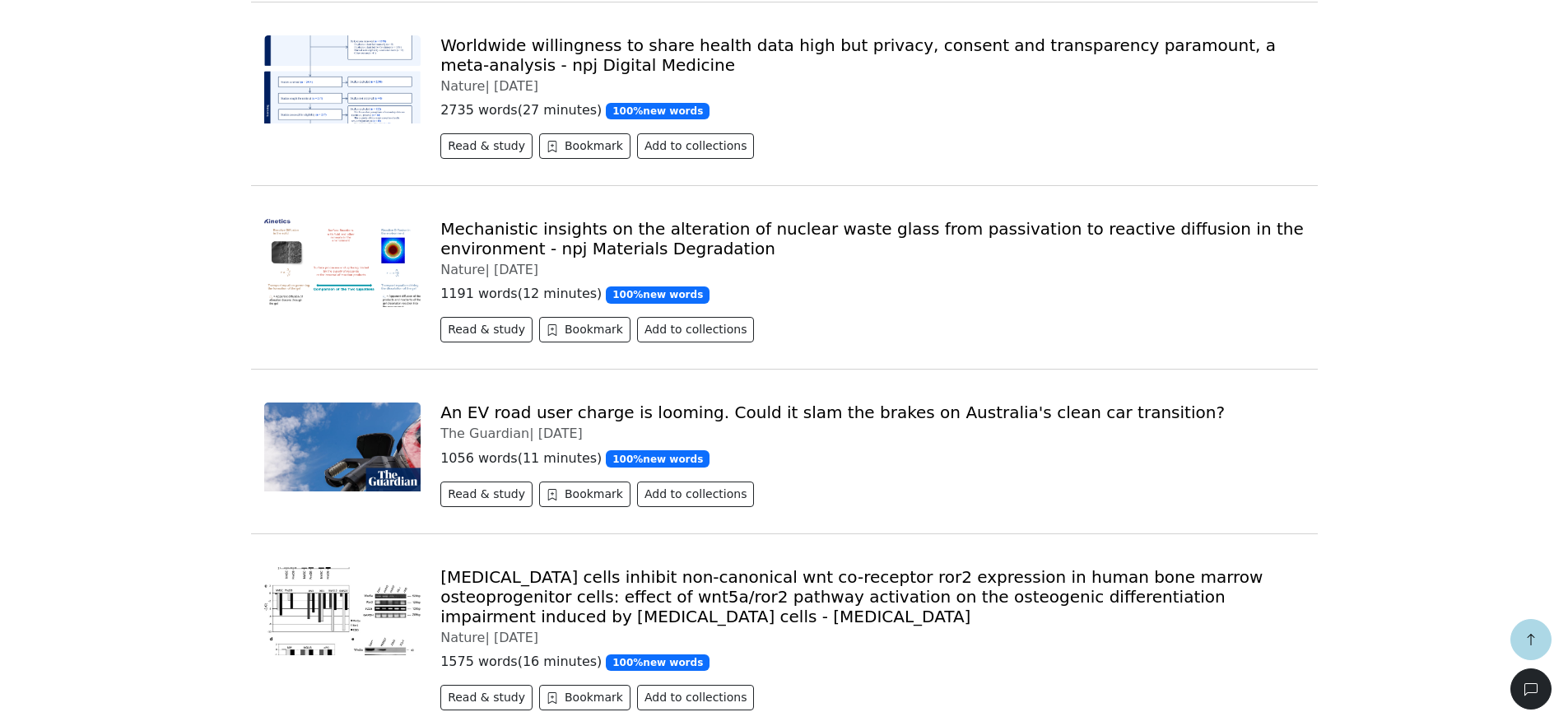
scroll to position [5325, 0]
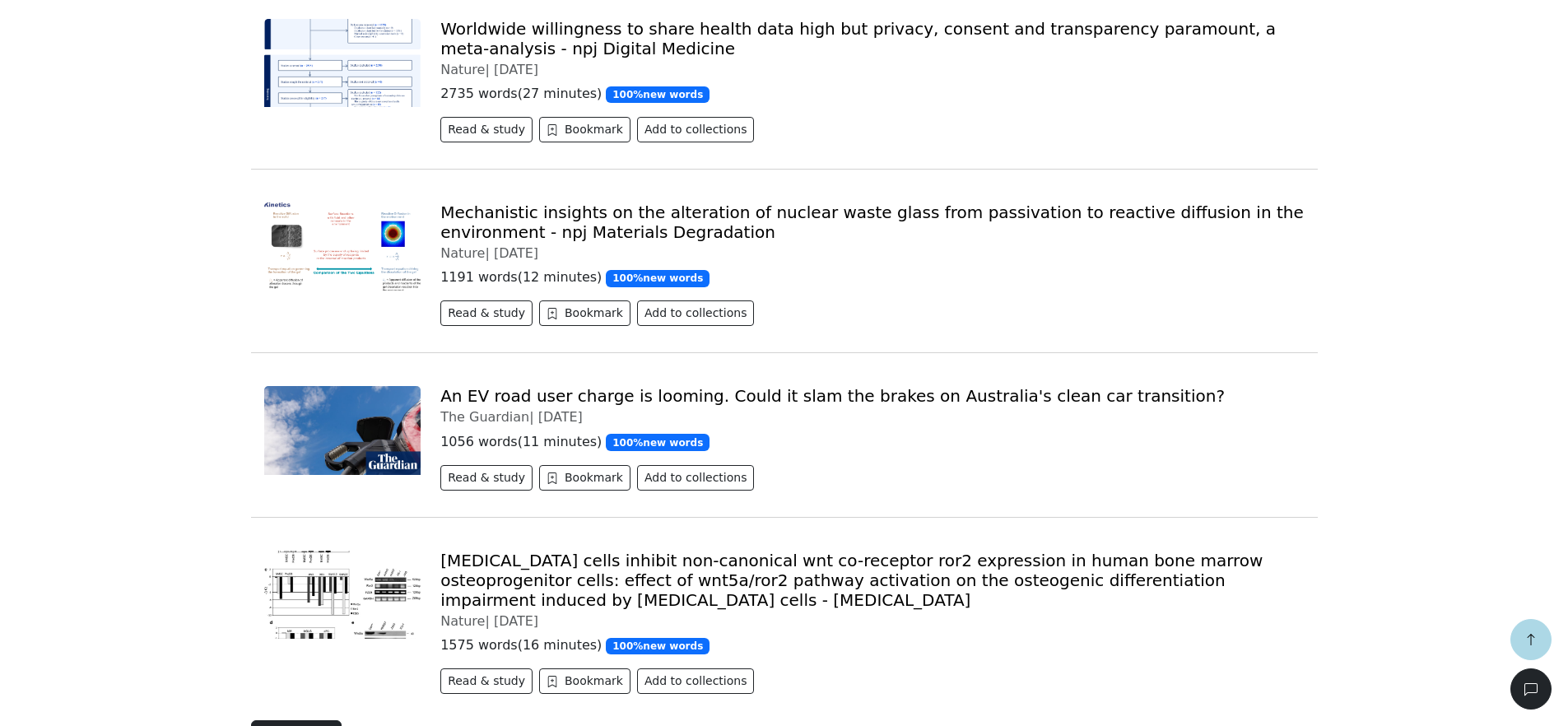
click at [307, 720] on button "Load more" at bounding box center [297, 736] width 91 height 32
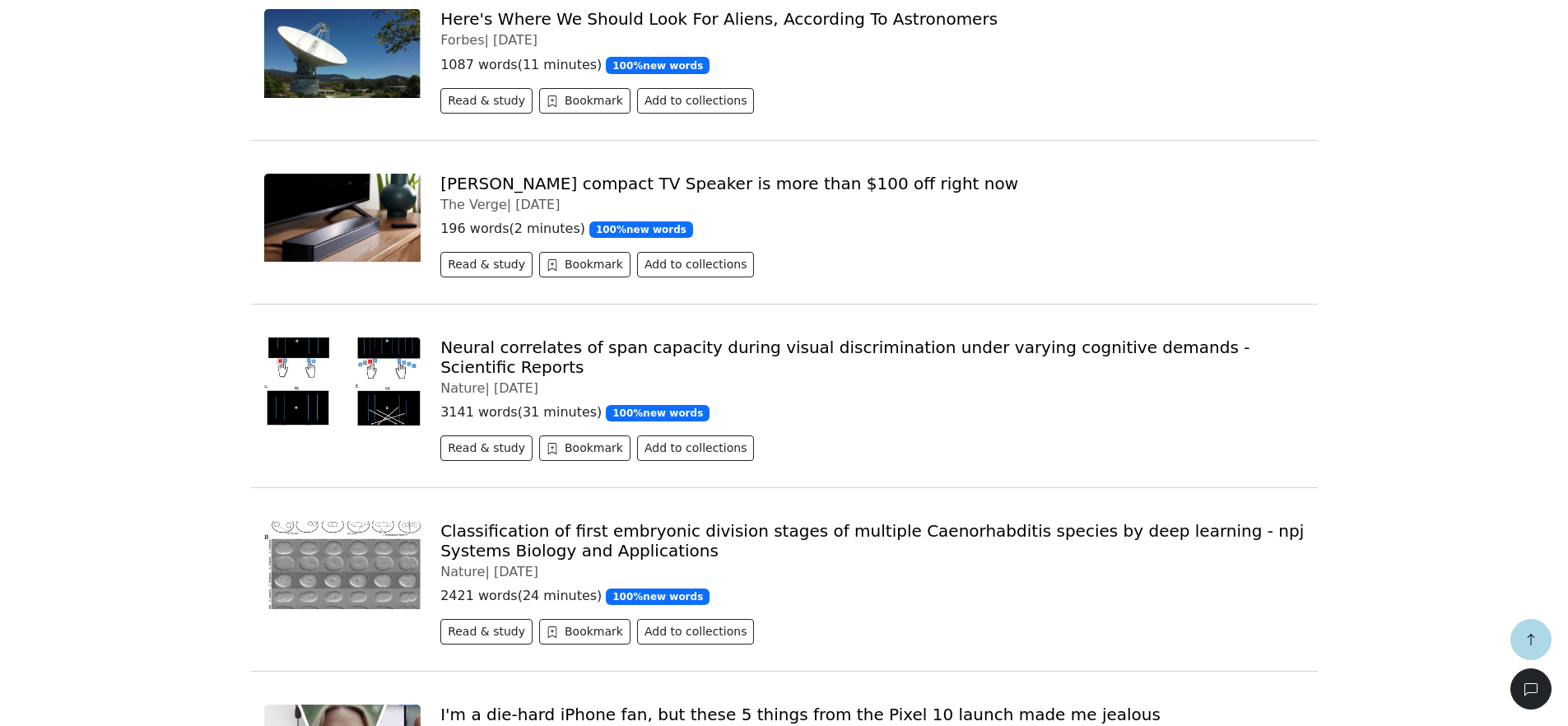
scroll to position [855, 0]
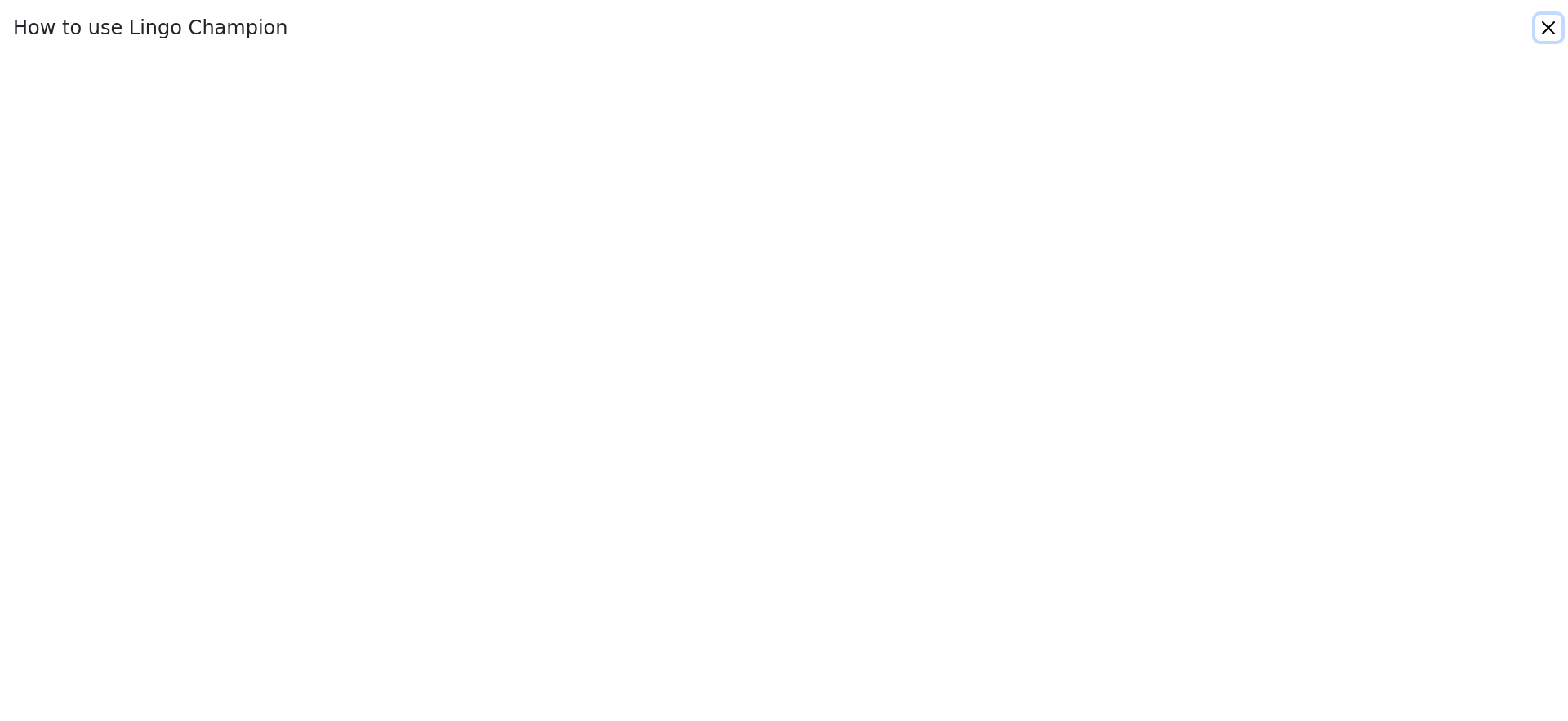
click at [1551, 23] on button "Close" at bounding box center [1549, 28] width 26 height 26
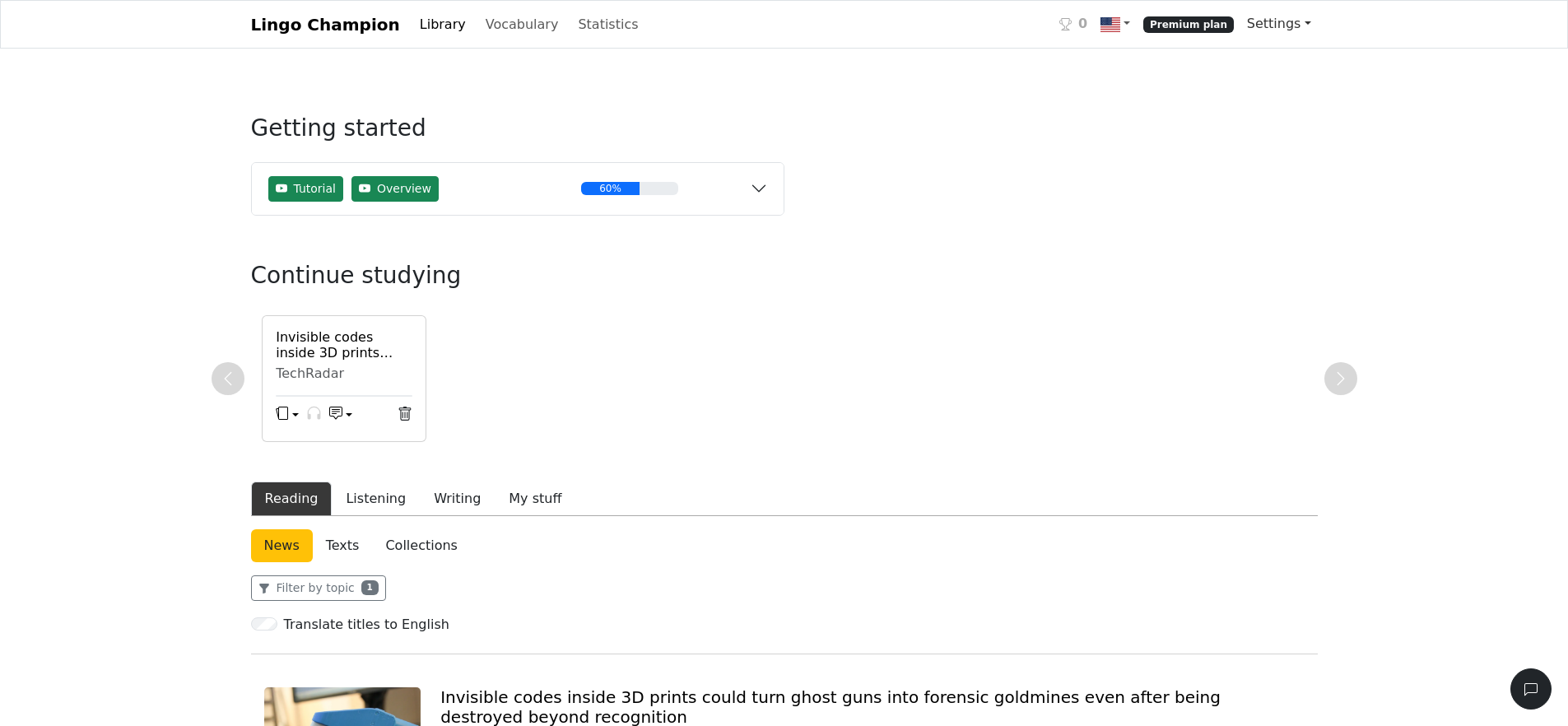
click at [1300, 24] on link "Settings" at bounding box center [1279, 24] width 77 height 33
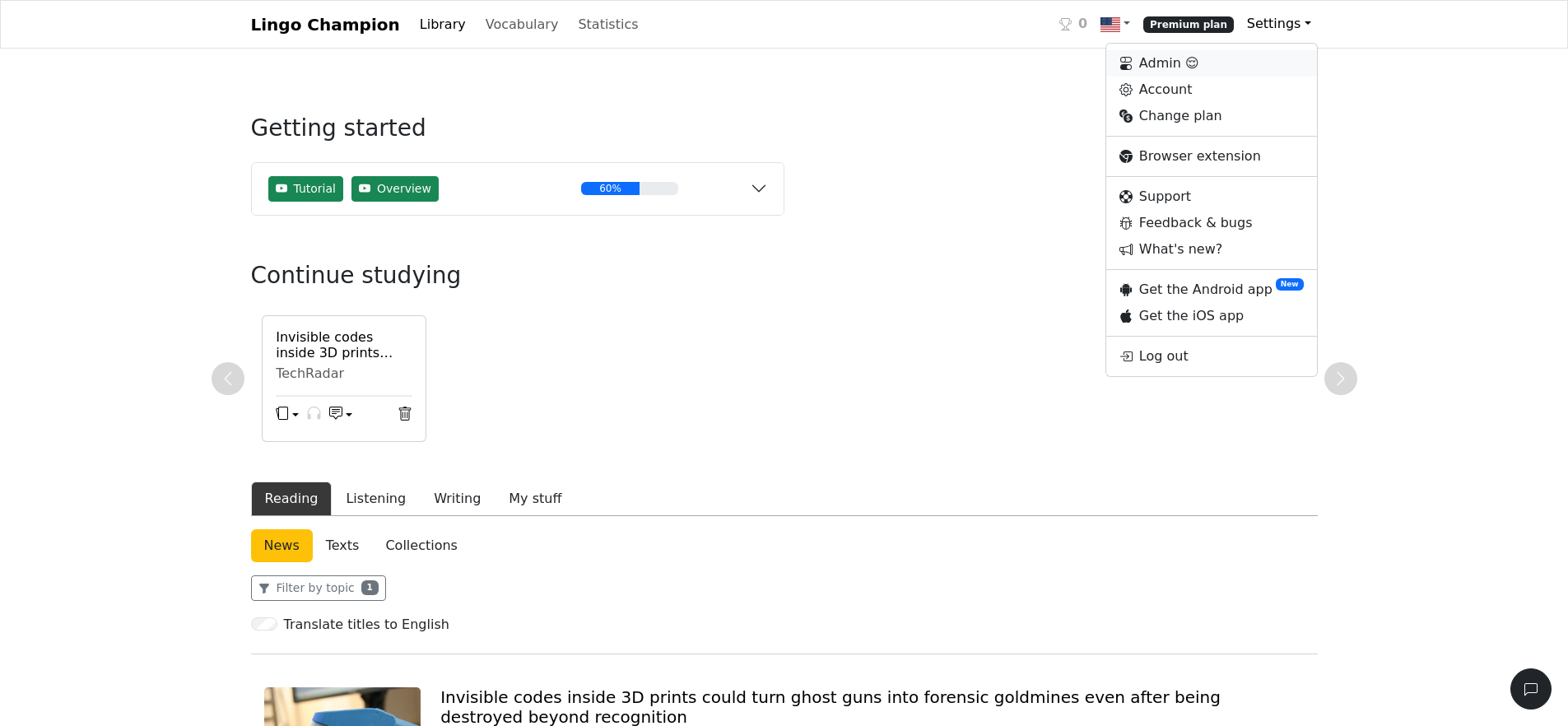
click at [1207, 63] on link "Admin 😌" at bounding box center [1212, 64] width 211 height 27
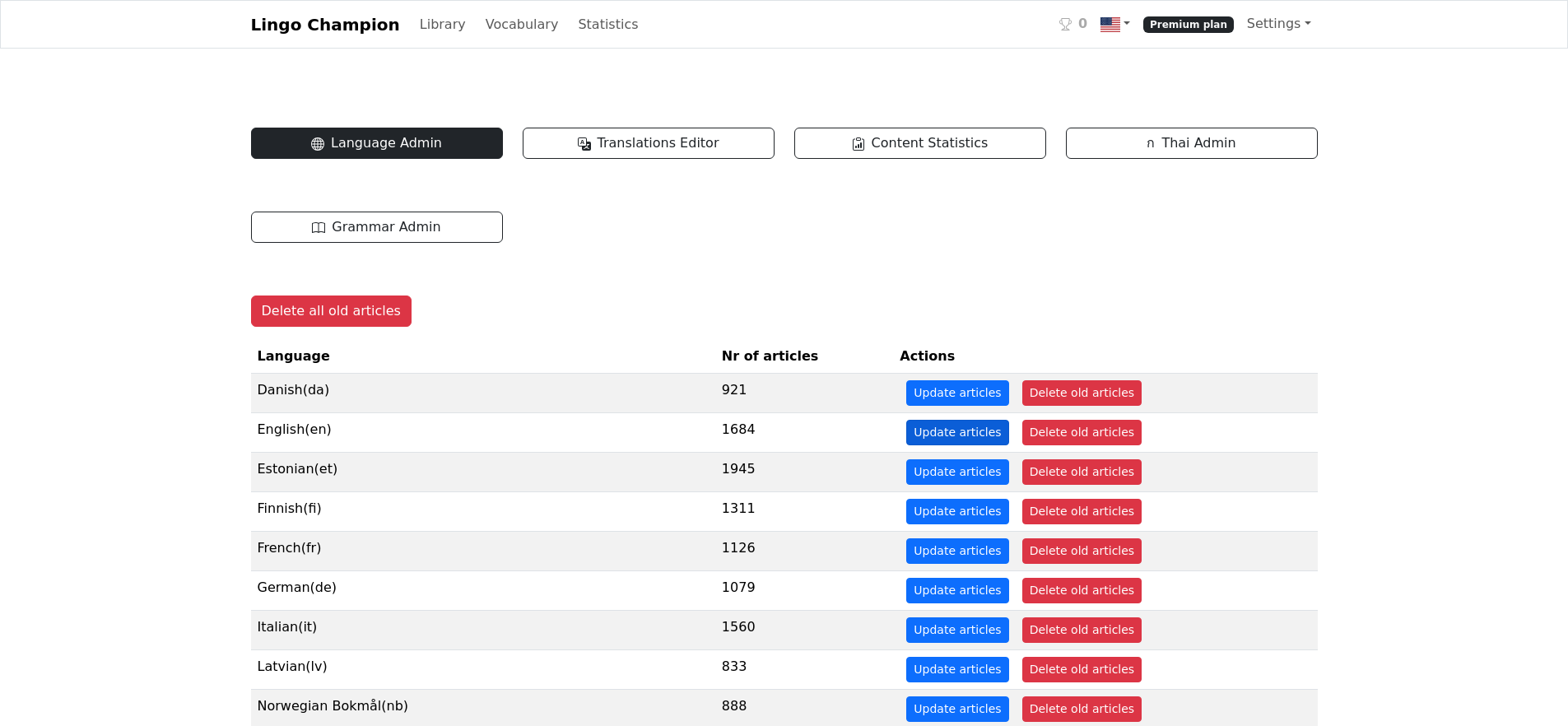
click at [906, 433] on button "Update articles" at bounding box center [957, 432] width 102 height 26
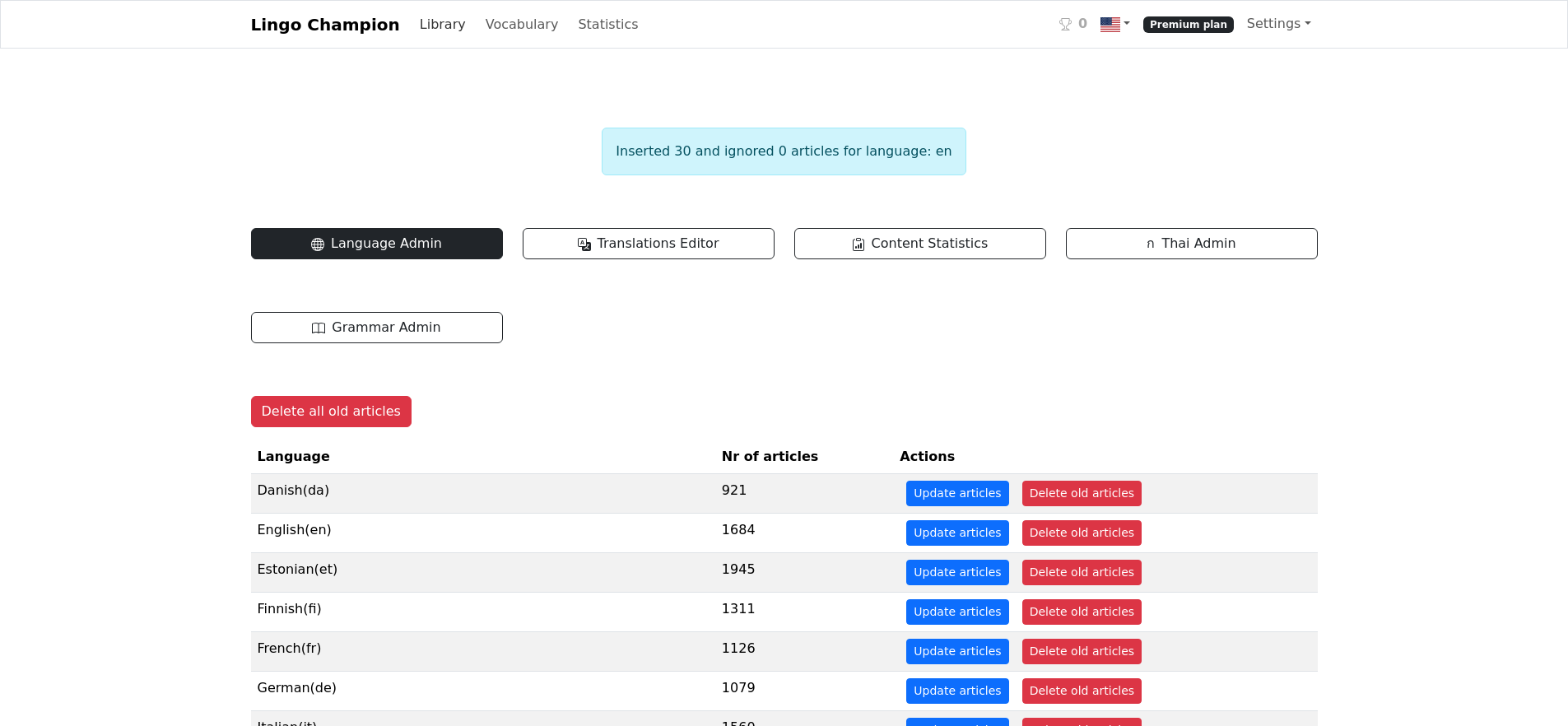
click at [427, 26] on link "Library" at bounding box center [442, 25] width 59 height 33
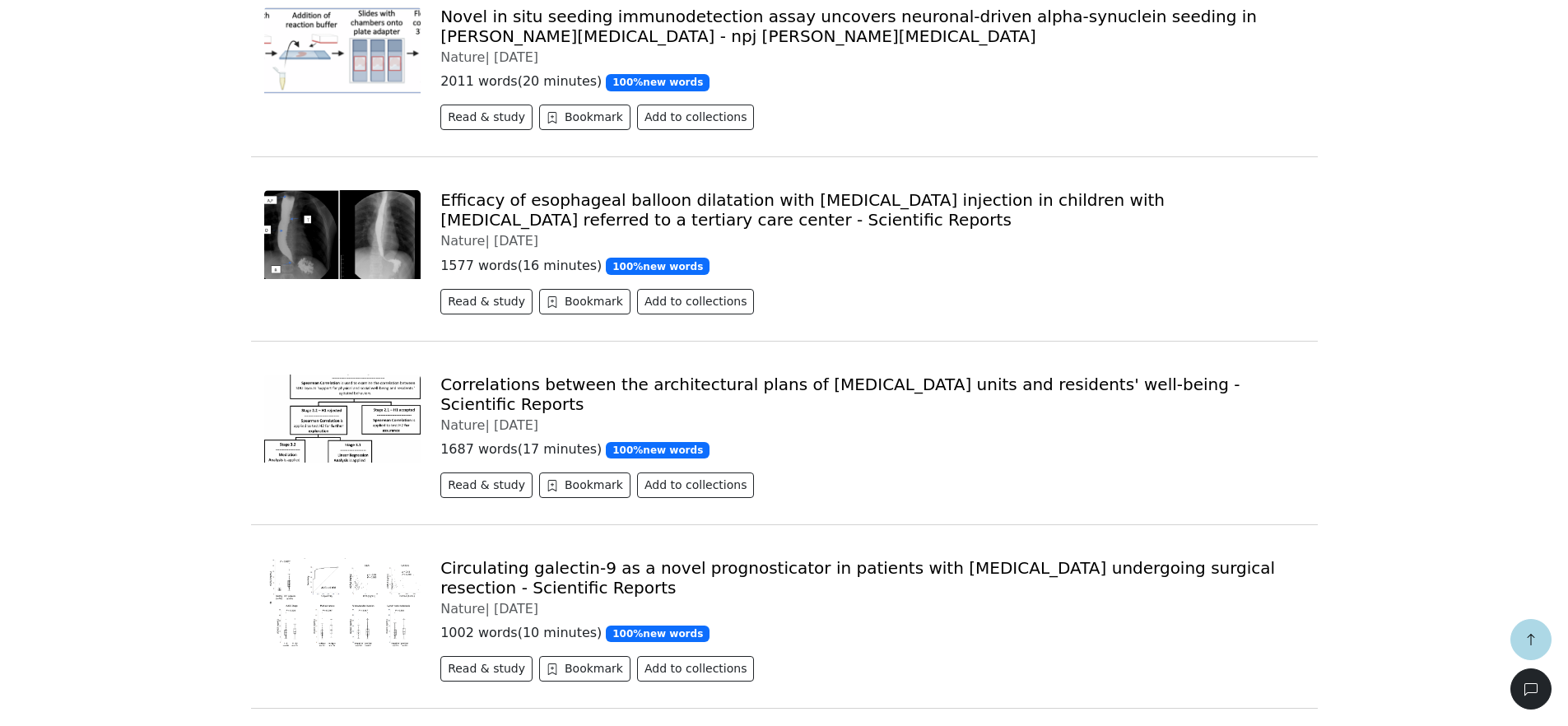
scroll to position [1567, 0]
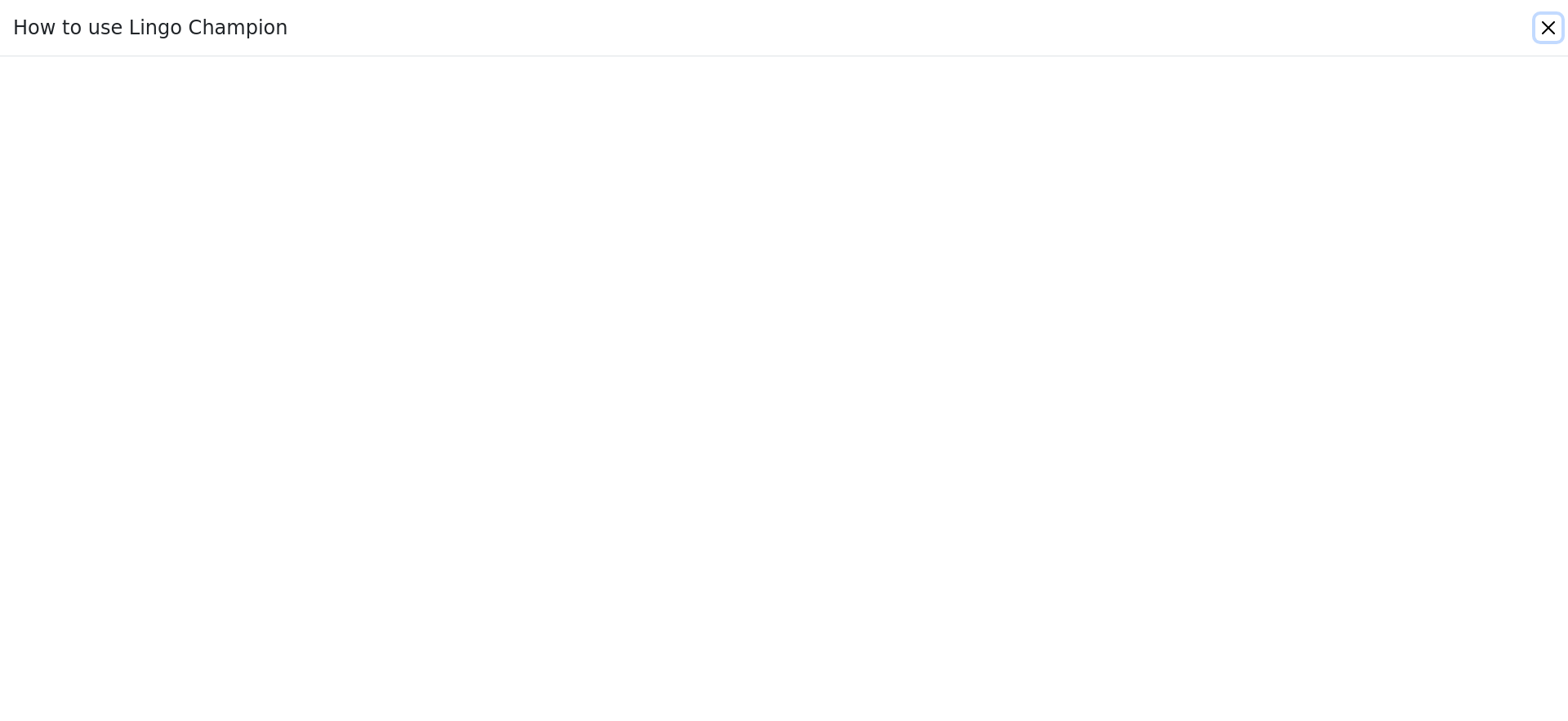
click at [1545, 27] on button "Close" at bounding box center [1549, 28] width 26 height 26
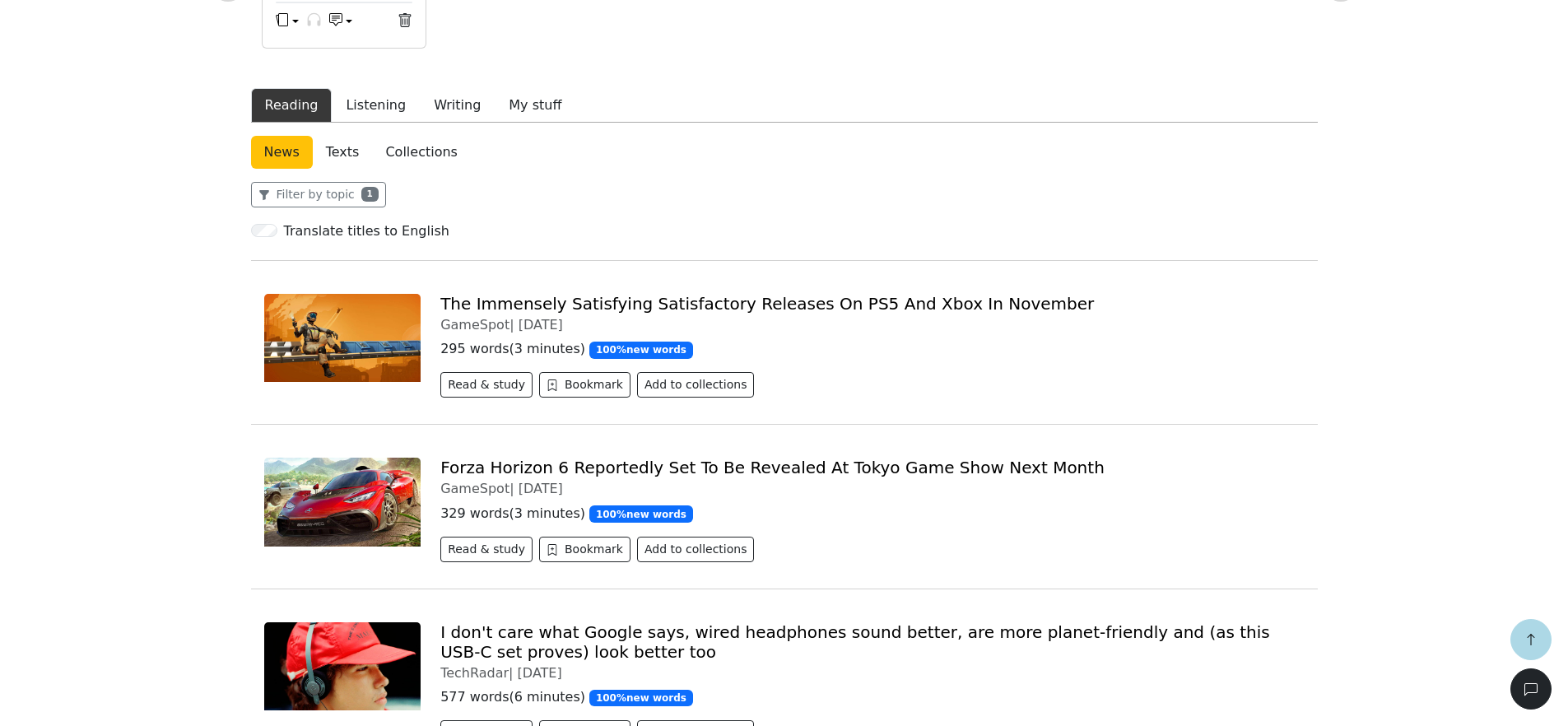
scroll to position [398, 0]
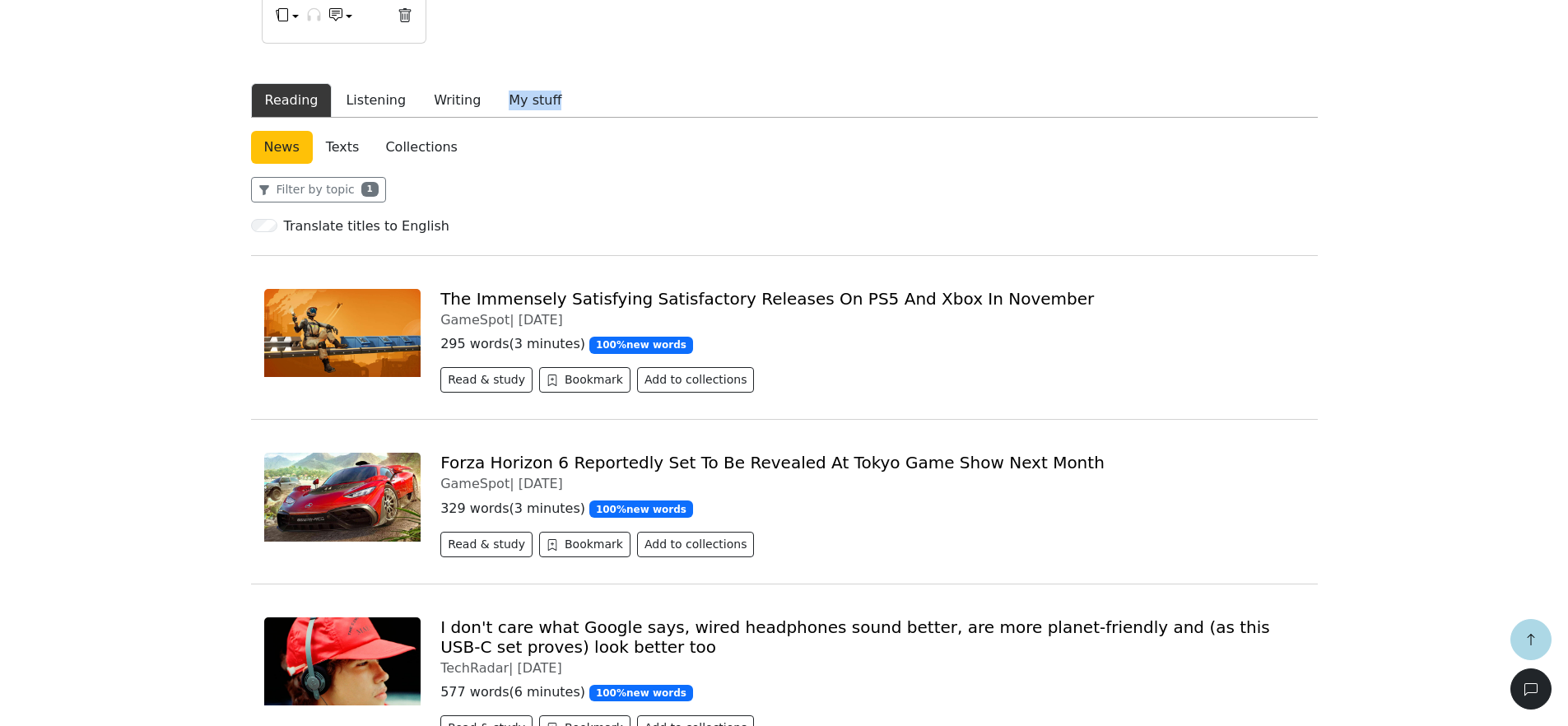
drag, startPoint x: 1567, startPoint y: 101, endPoint x: 1566, endPoint y: 82, distance: 19.0
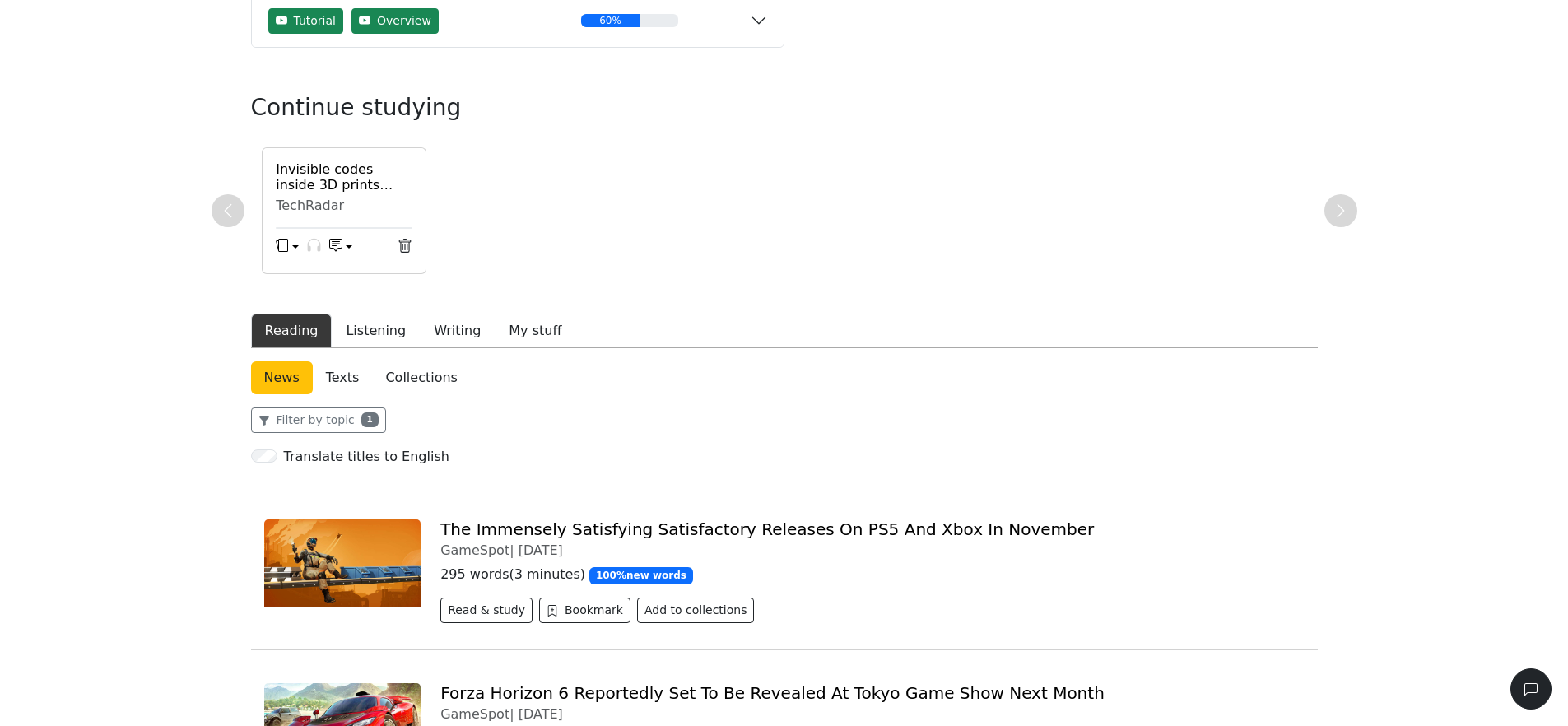
scroll to position [0, 0]
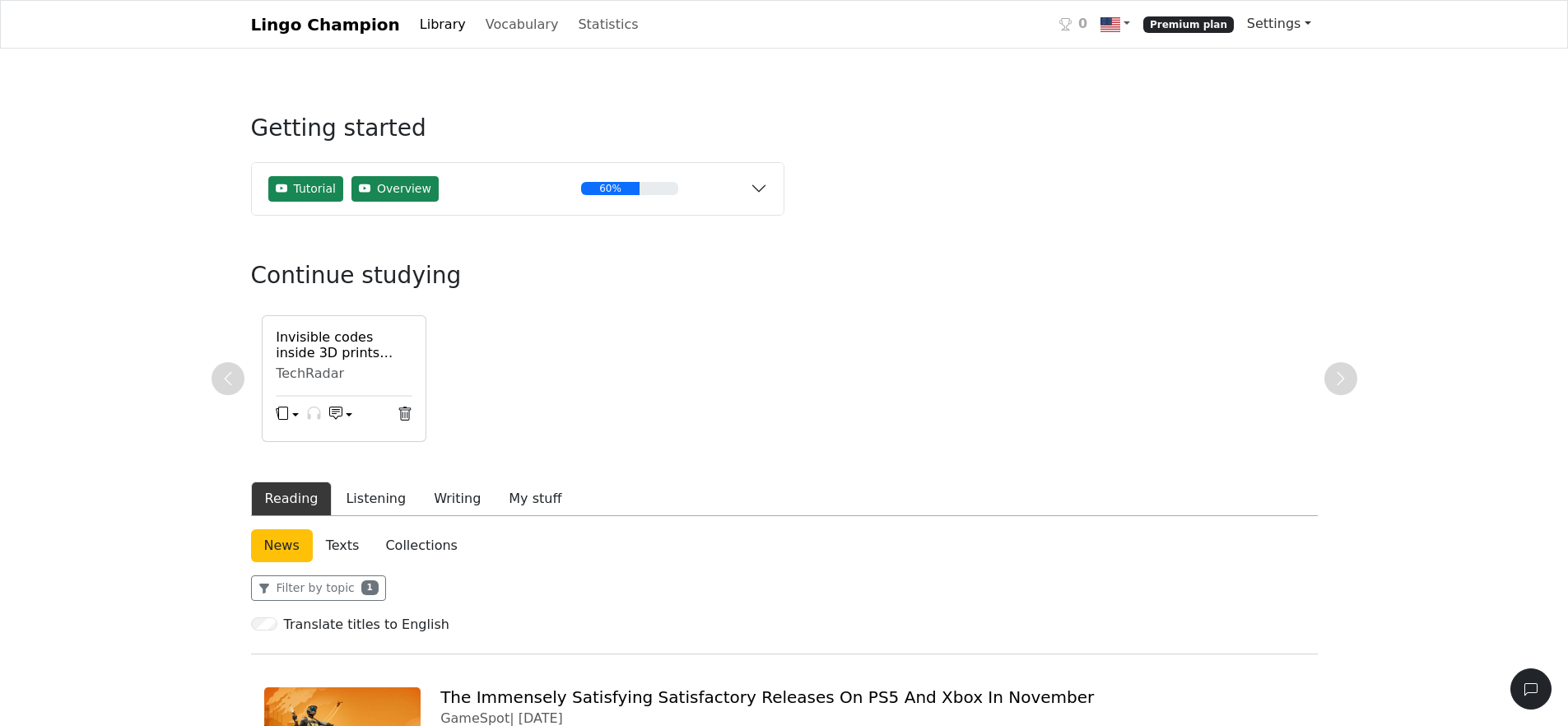
click at [1305, 27] on link "Settings" at bounding box center [1279, 24] width 77 height 33
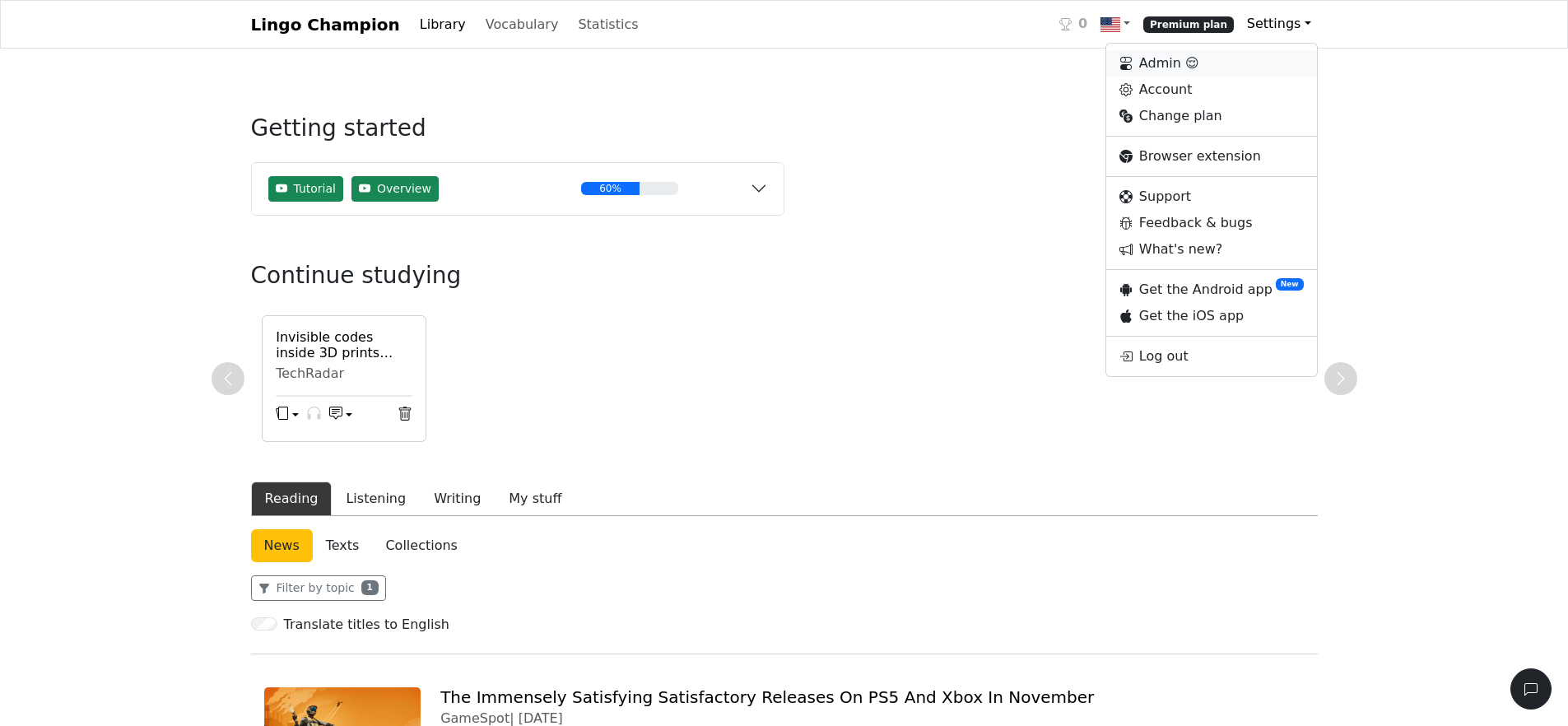
click at [1196, 64] on link "Admin 😌" at bounding box center [1212, 64] width 211 height 27
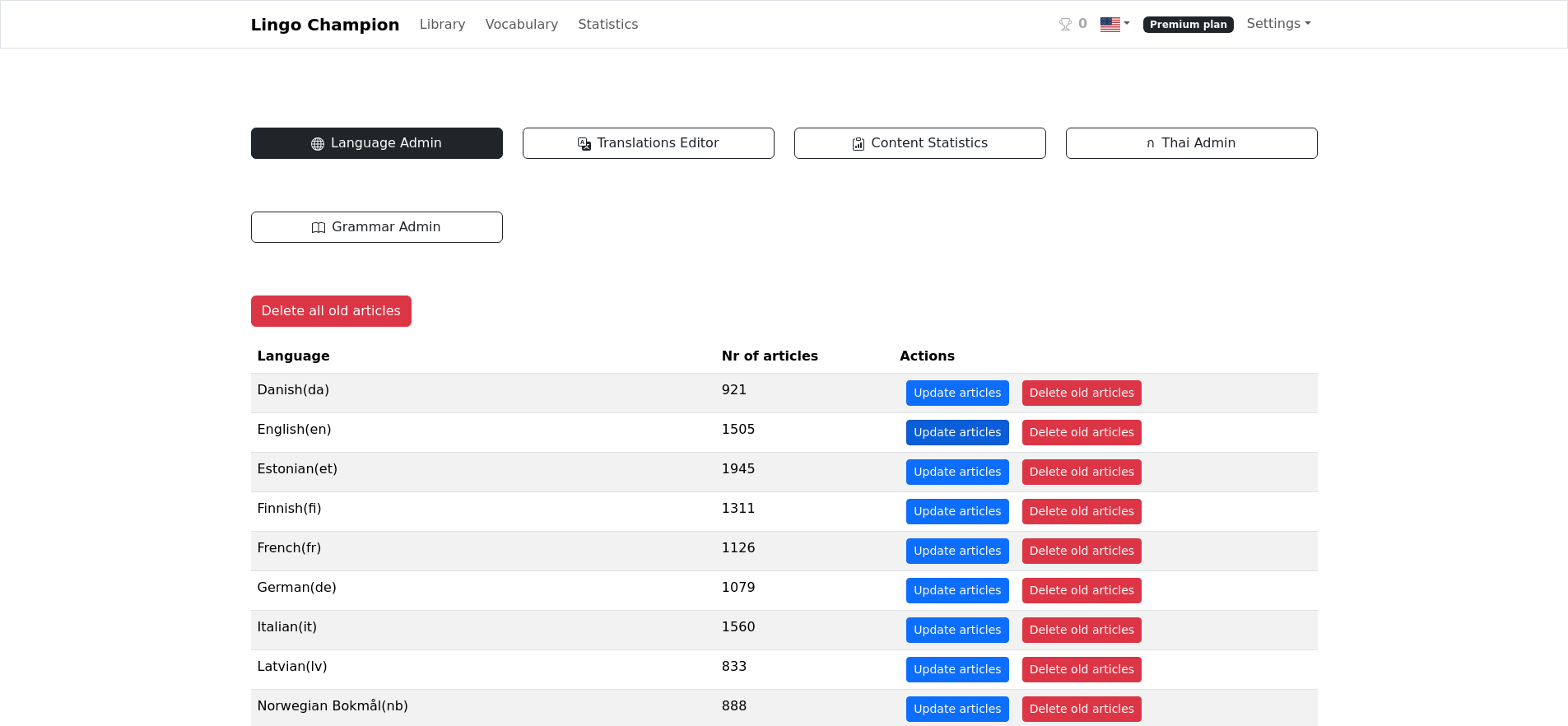
click at [906, 430] on button "Update articles" at bounding box center [957, 432] width 102 height 26
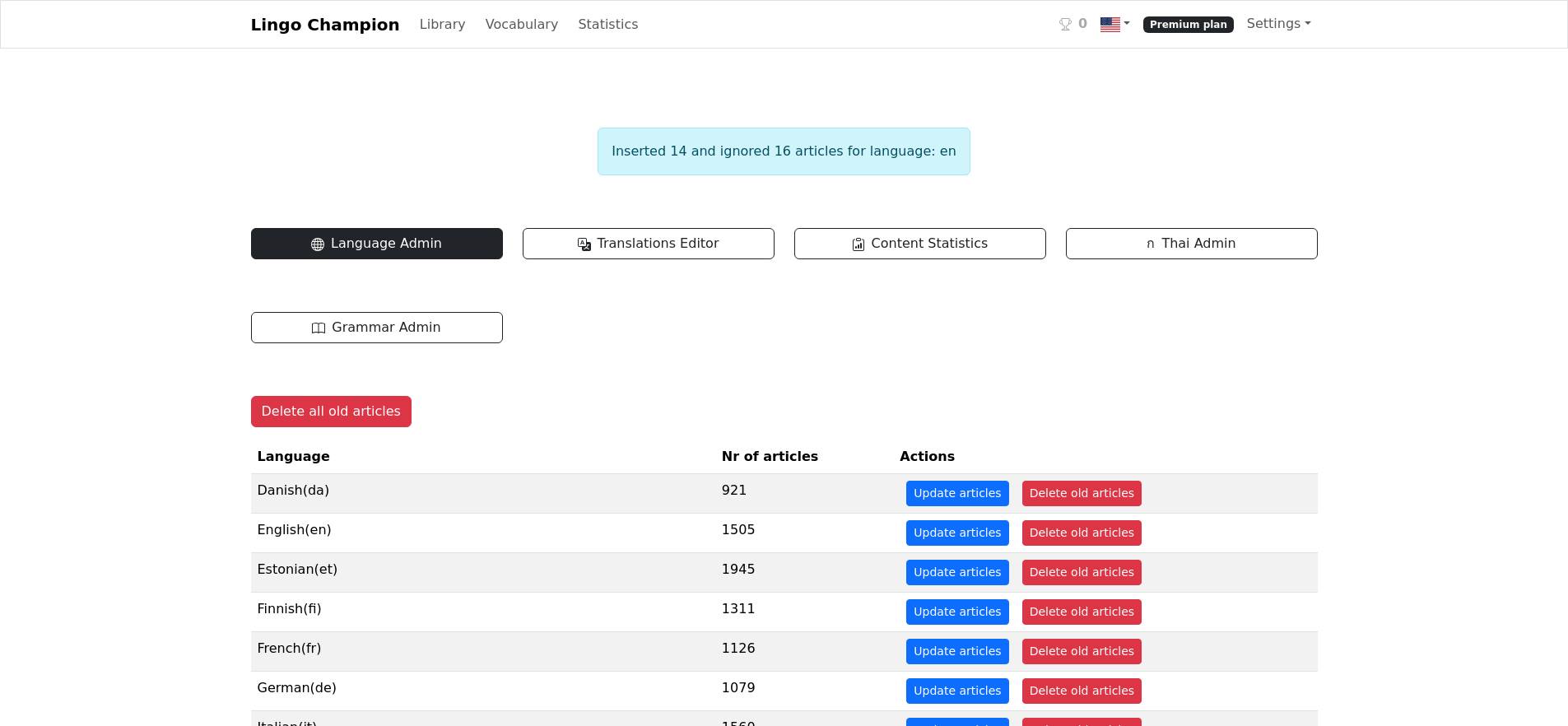
click at [848, 109] on div "Inserted 14 and ignored 16 articles for language: en Language Admin Translation…" at bounding box center [784, 623] width 1087 height 1070
click at [423, 25] on link "Library" at bounding box center [442, 25] width 59 height 33
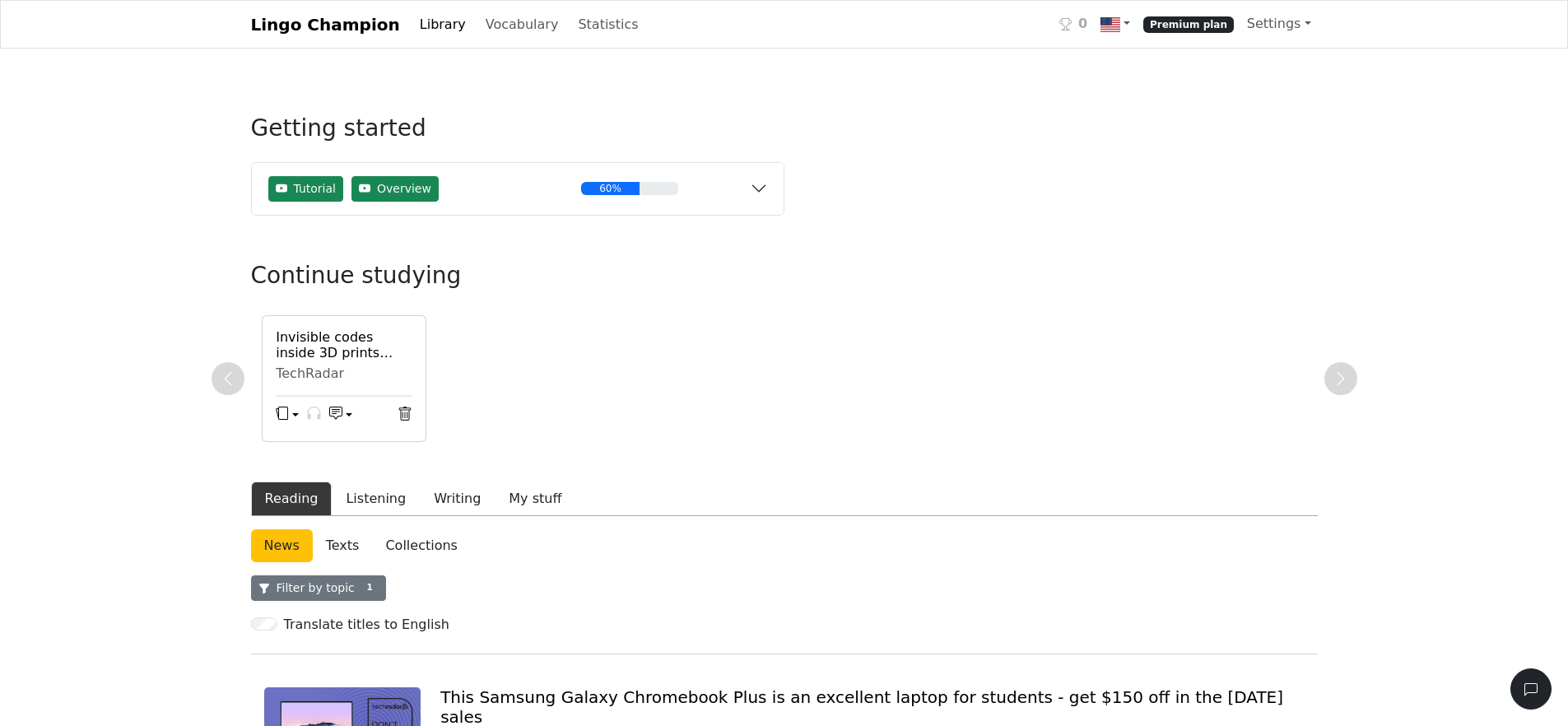
click at [344, 592] on button "Filter by topic 1" at bounding box center [319, 587] width 135 height 26
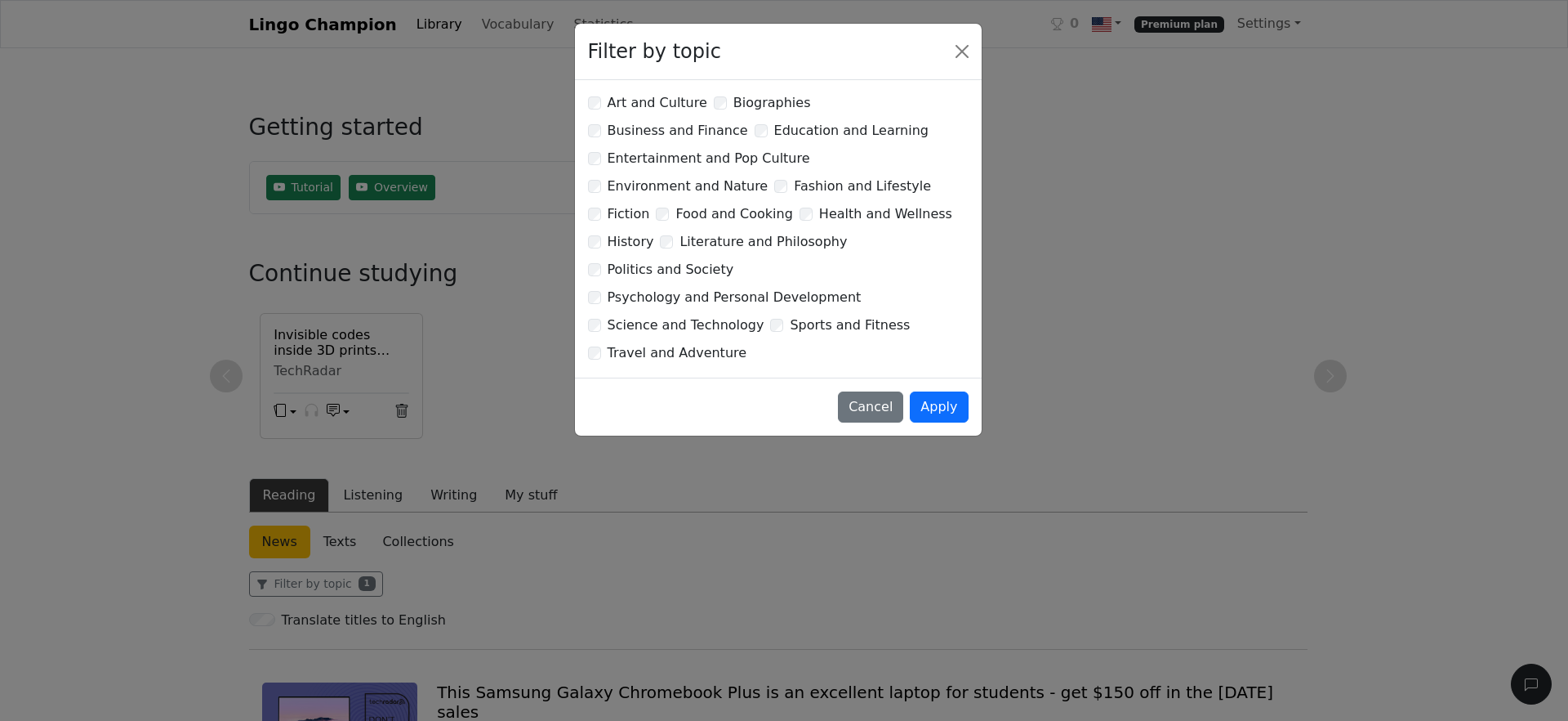
click at [714, 316] on label "Science and Technology" at bounding box center [686, 325] width 156 height 20
click at [949, 391] on button "Apply" at bounding box center [939, 407] width 58 height 31
